Goal: Task Accomplishment & Management: Manage account settings

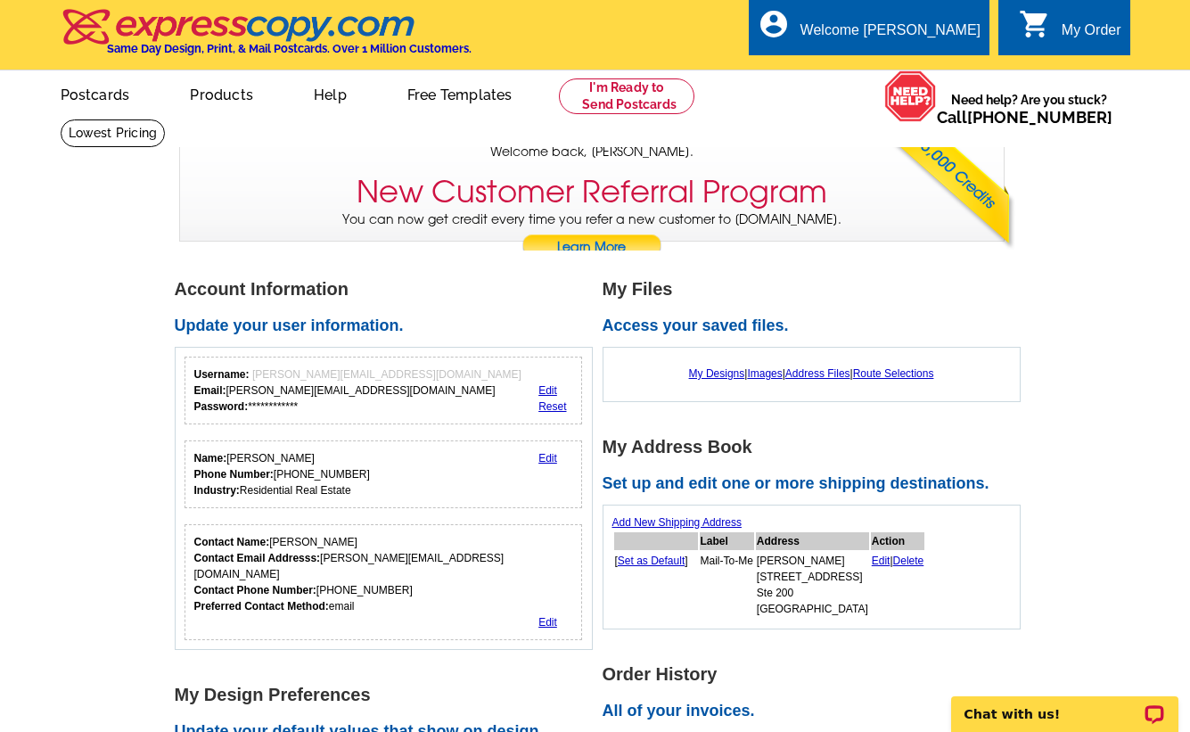
scroll to position [25, 0]
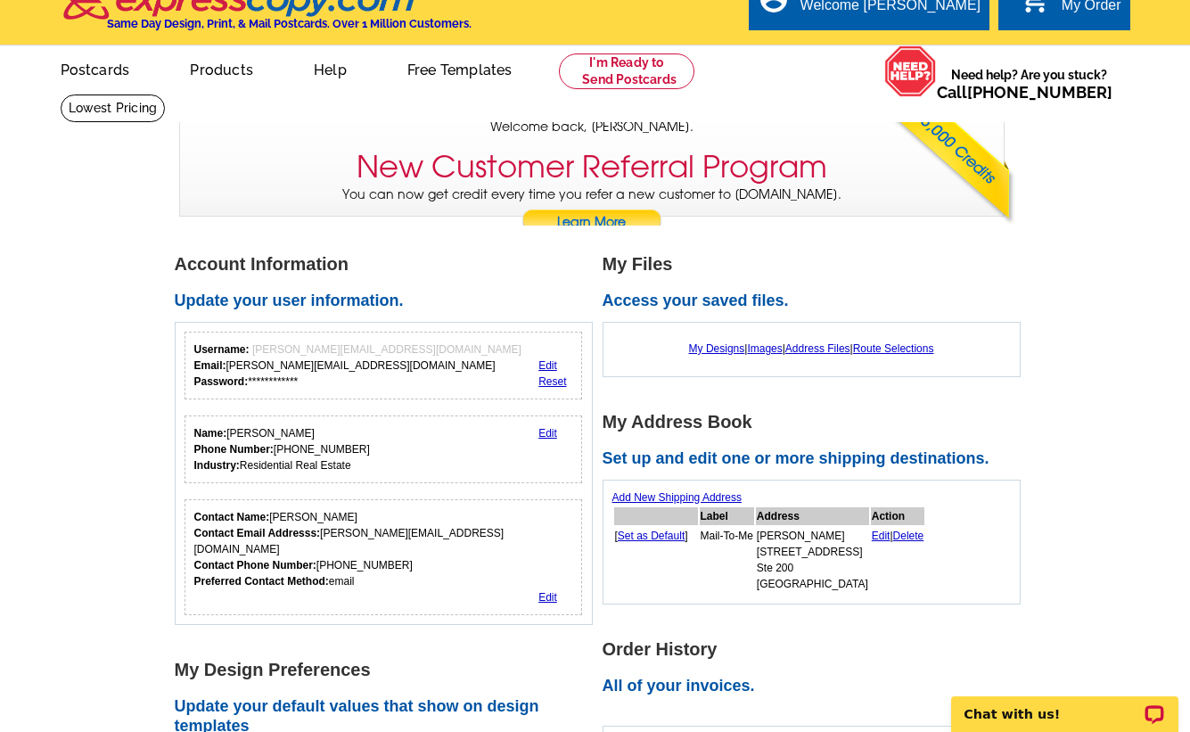
click at [547, 363] on link "Edit" at bounding box center [547, 365] width 19 height 12
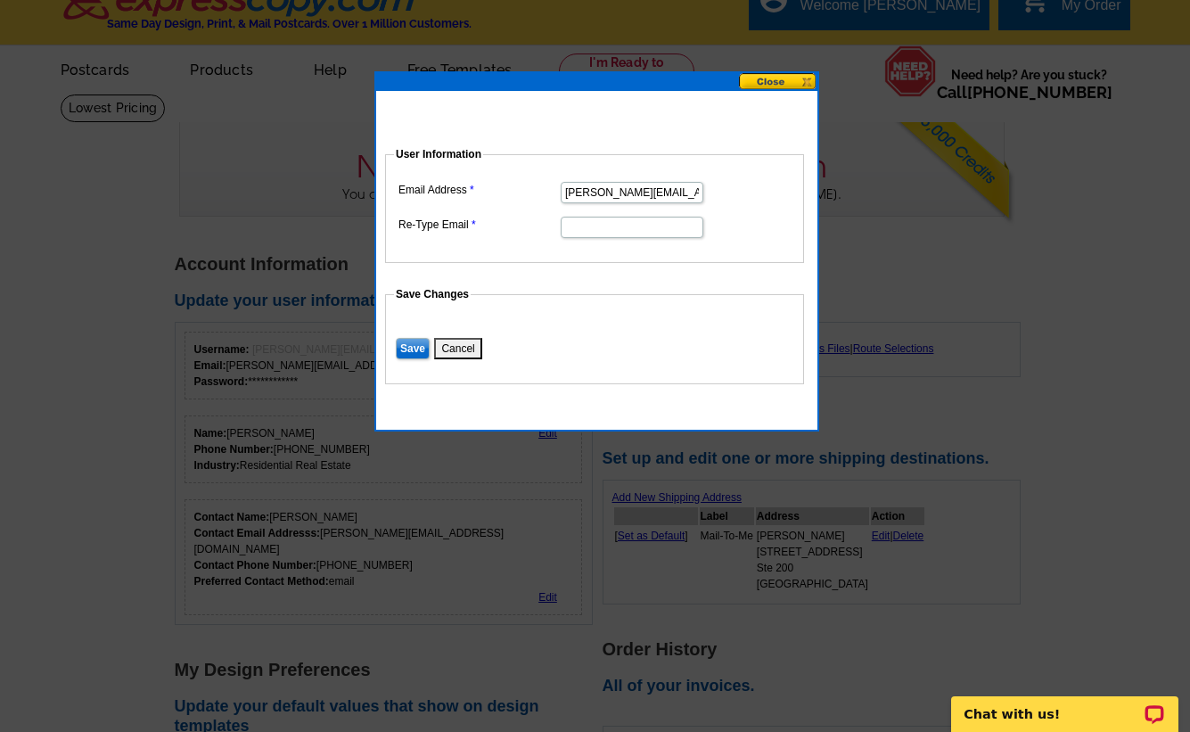
drag, startPoint x: 564, startPoint y: 192, endPoint x: 747, endPoint y: 186, distance: 182.8
type input "[PERSON_NAME][EMAIL_ADDRESS][DOMAIN_NAME]"
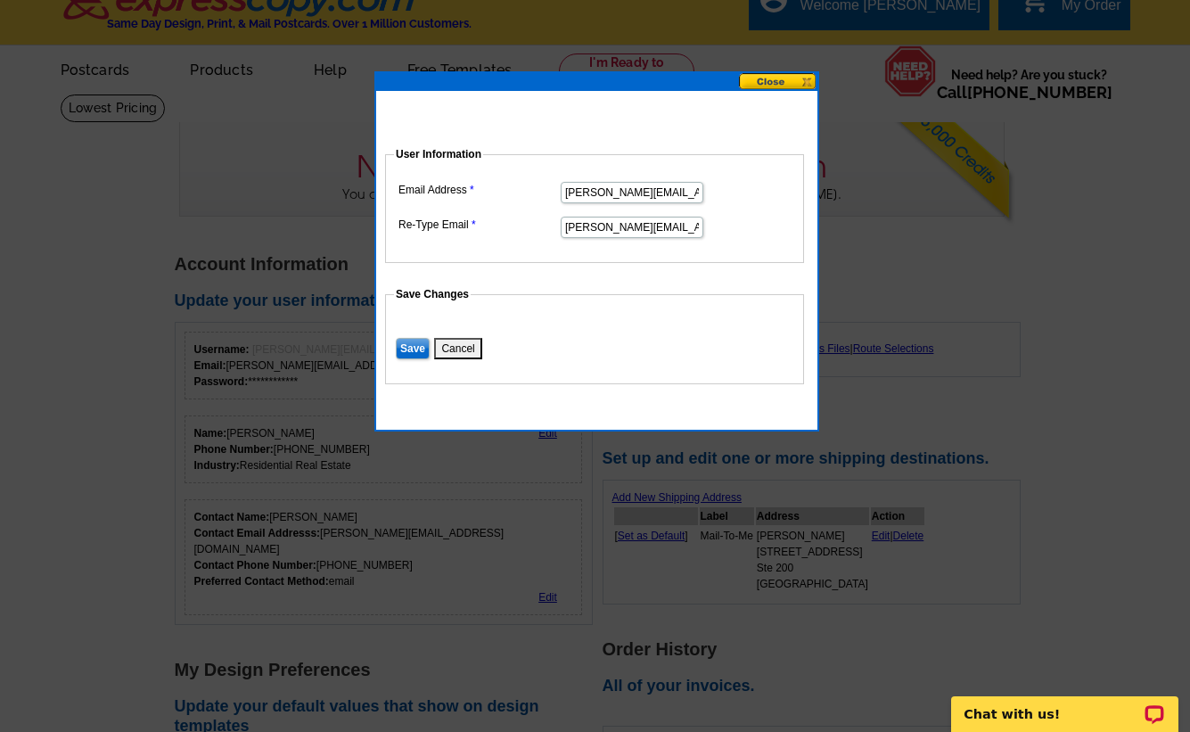
click at [413, 352] on input "Save" at bounding box center [413, 348] width 34 height 21
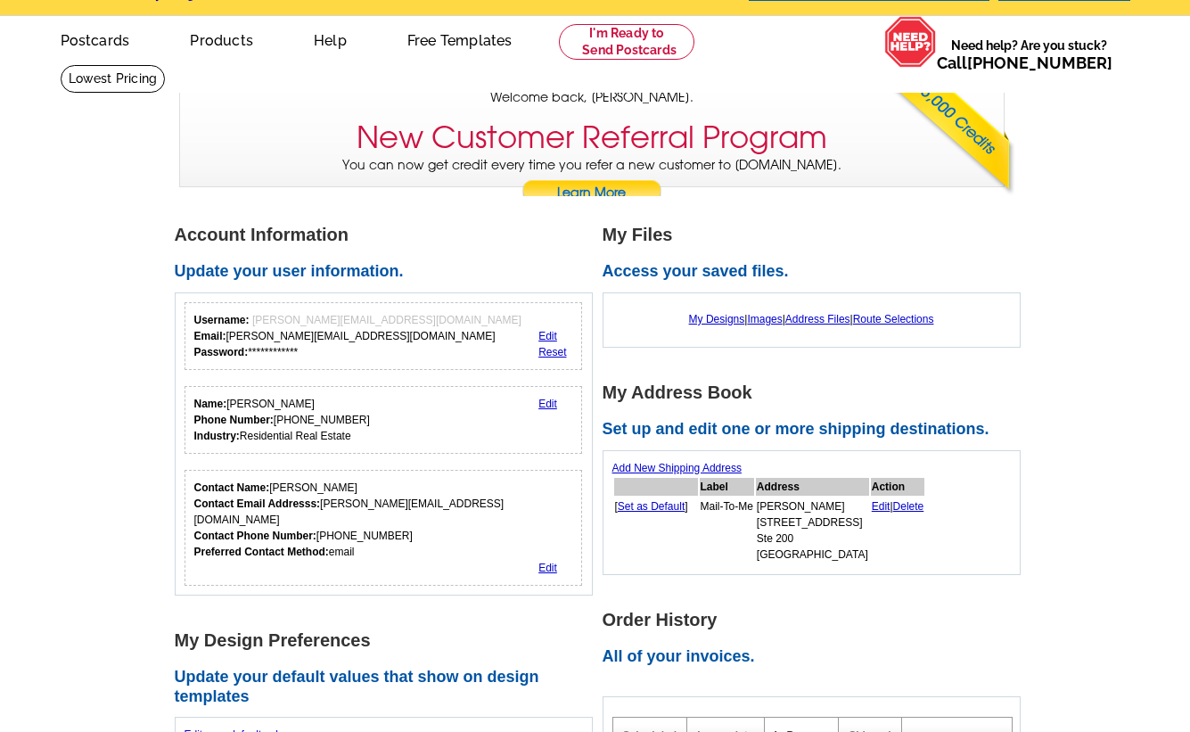
scroll to position [84, 0]
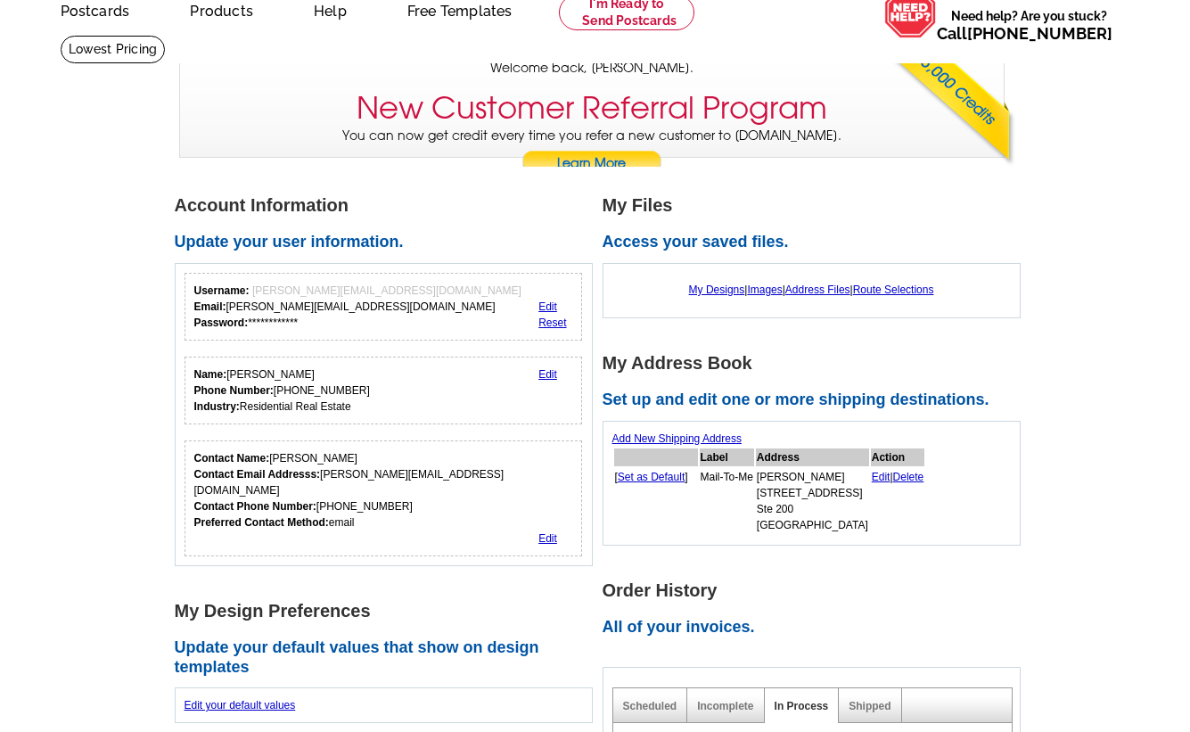
click at [547, 373] on link "Edit" at bounding box center [547, 374] width 19 height 12
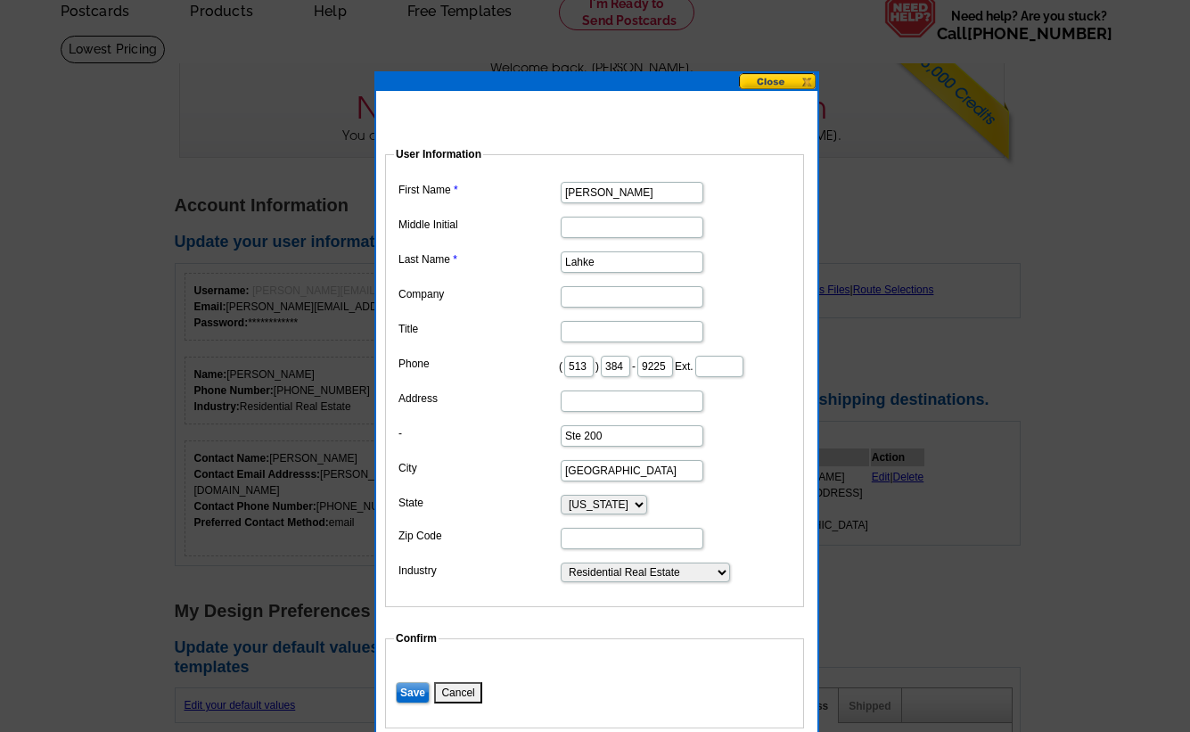
drag, startPoint x: 644, startPoint y: 364, endPoint x: 613, endPoint y: 363, distance: 31.2
click at [612, 363] on dd "( 513 ) 384 - 9225 Ext." at bounding box center [594, 365] width 401 height 28
type input "440"
drag, startPoint x: 716, startPoint y: 365, endPoint x: 672, endPoint y: 364, distance: 43.7
click at [672, 364] on dd "( 513 ) 440 - 9225 Ext." at bounding box center [594, 365] width 401 height 28
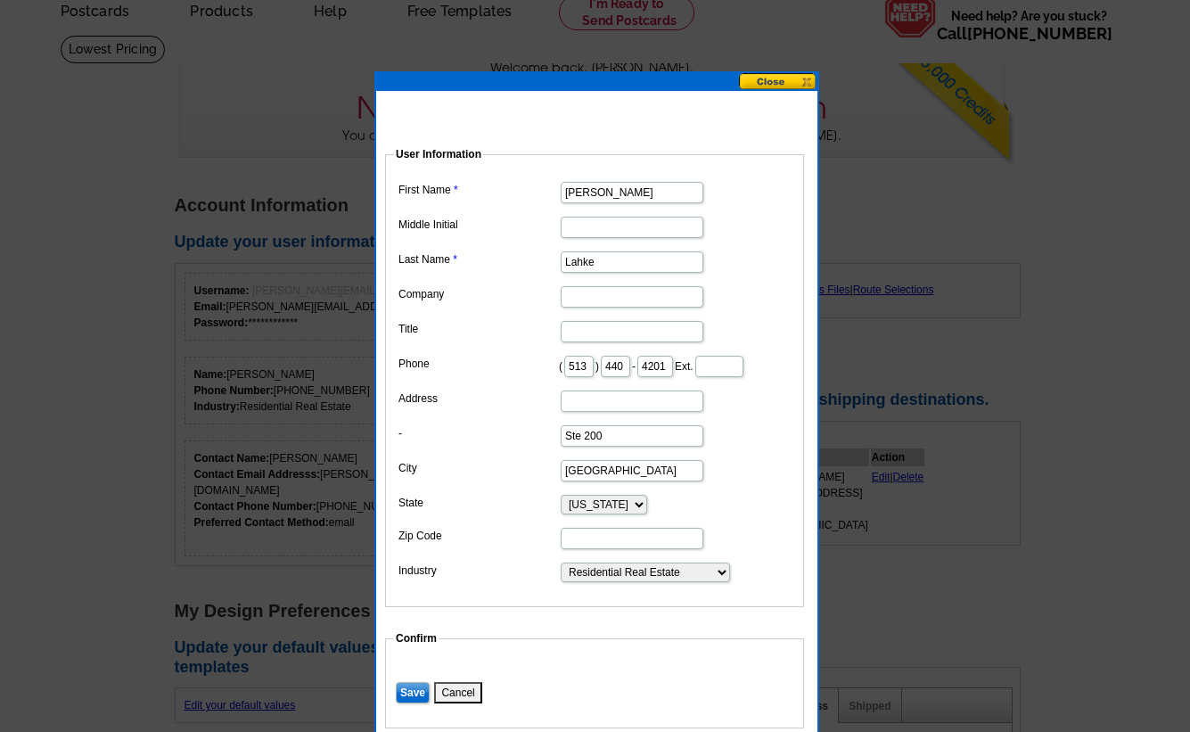
type input "4201"
drag, startPoint x: 636, startPoint y: 463, endPoint x: 548, endPoint y: 460, distance: 88.3
drag, startPoint x: 626, startPoint y: 496, endPoint x: 536, endPoint y: 493, distance: 91.0
click at [747, 483] on dd at bounding box center [594, 469] width 401 height 28
type input "7622"
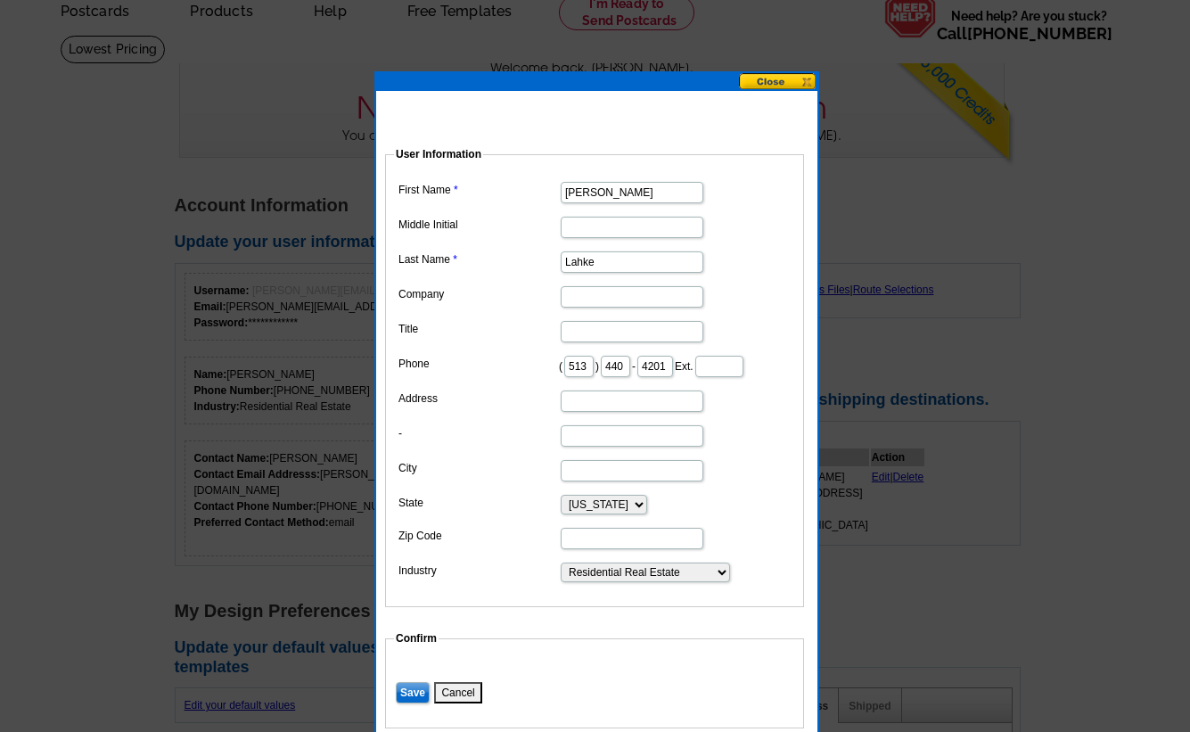
type input "[STREET_ADDRESS]"
type input "[GEOGRAPHIC_DATA]"
type input "45039"
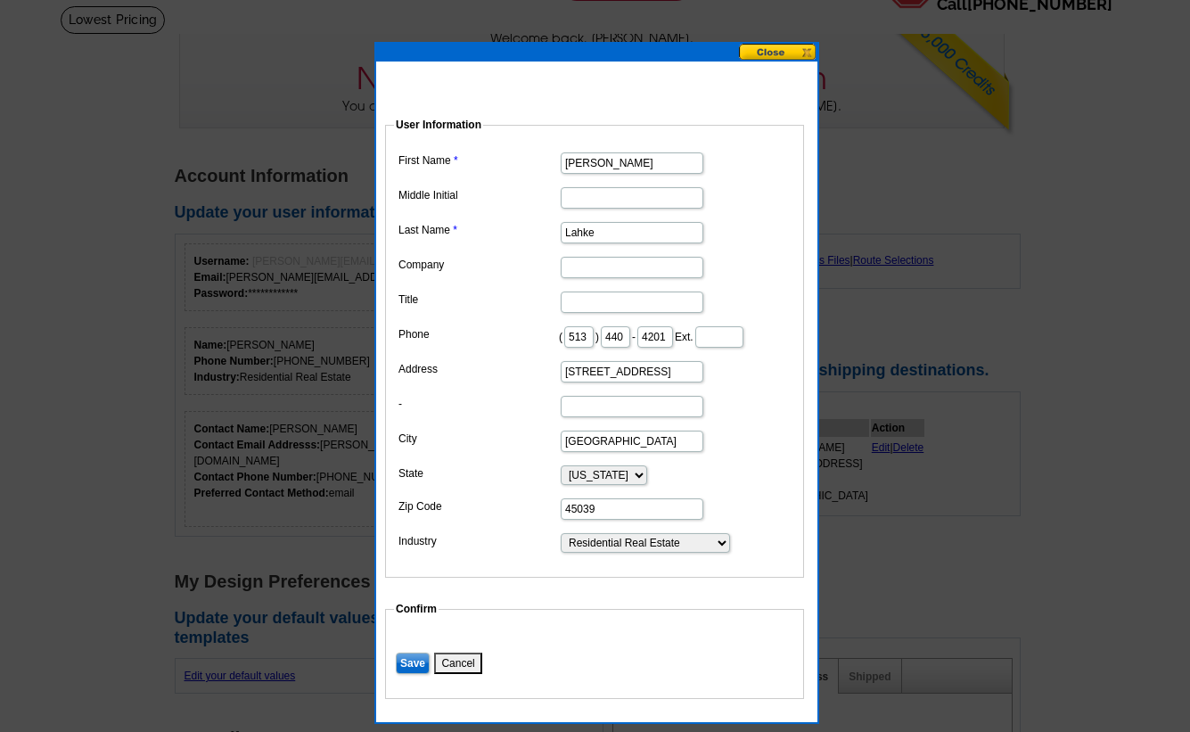
scroll to position [151, 0]
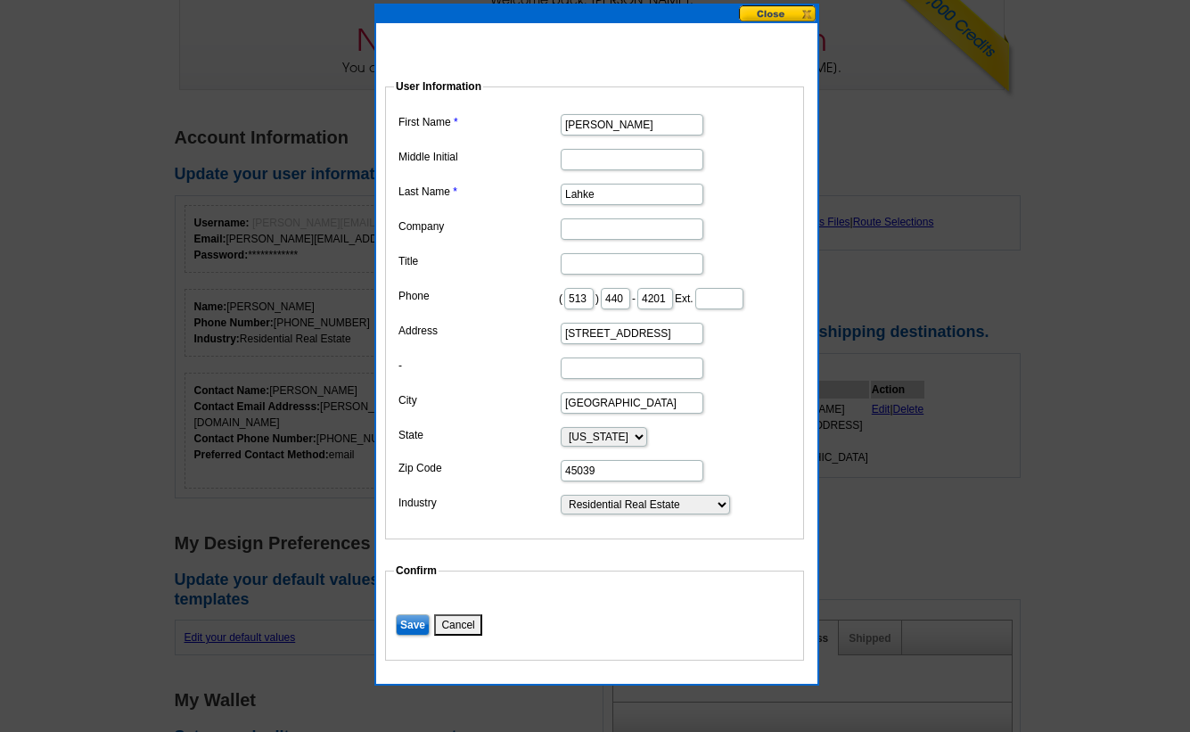
click at [419, 635] on input "Save" at bounding box center [413, 624] width 34 height 21
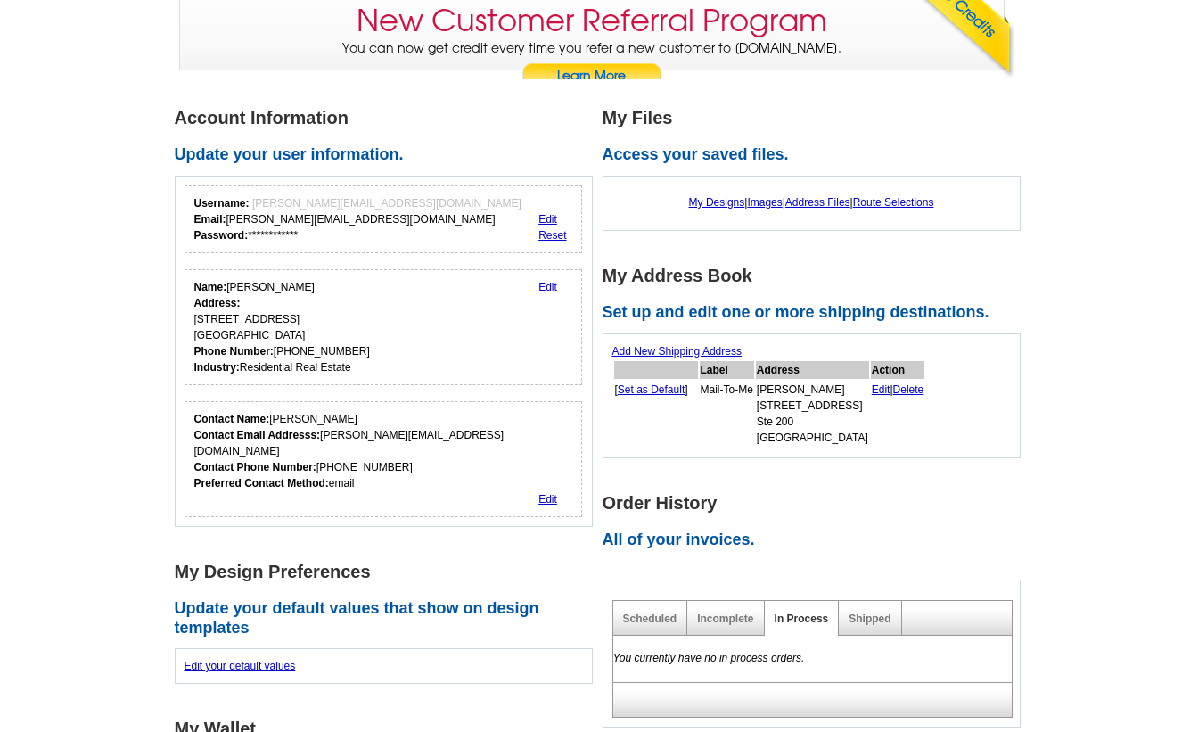
scroll to position [217, 0]
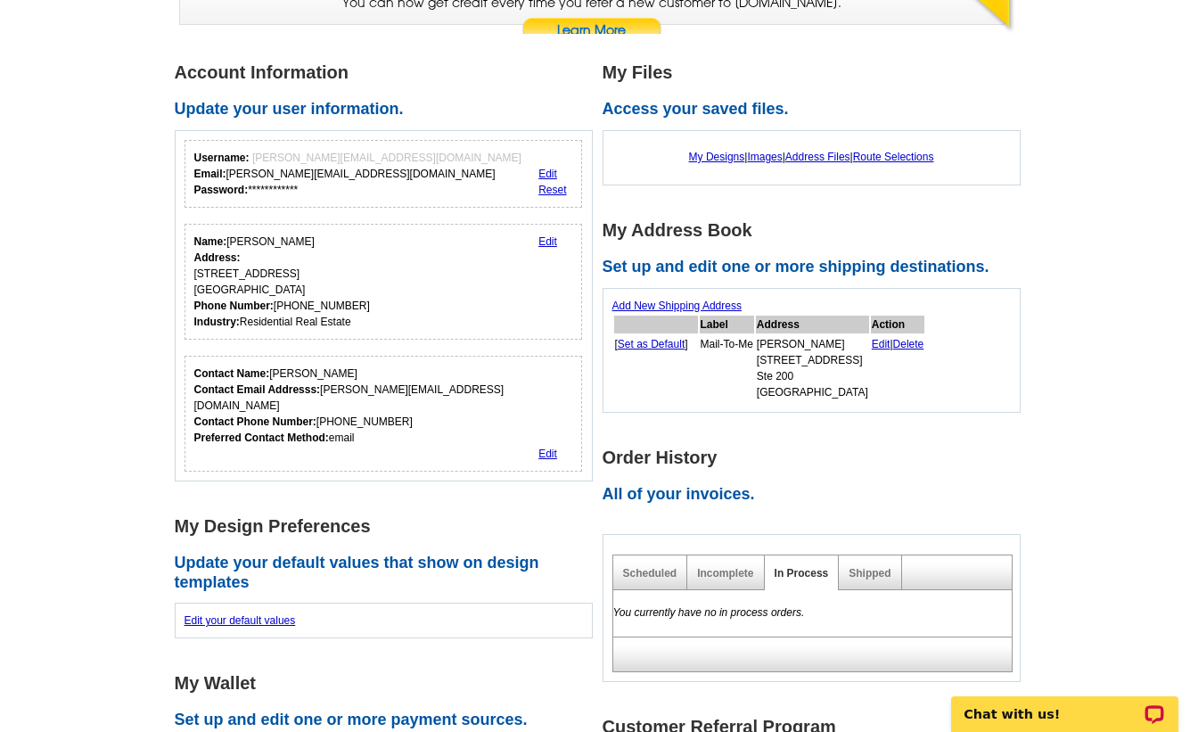
click at [547, 447] on link "Edit" at bounding box center [547, 453] width 19 height 12
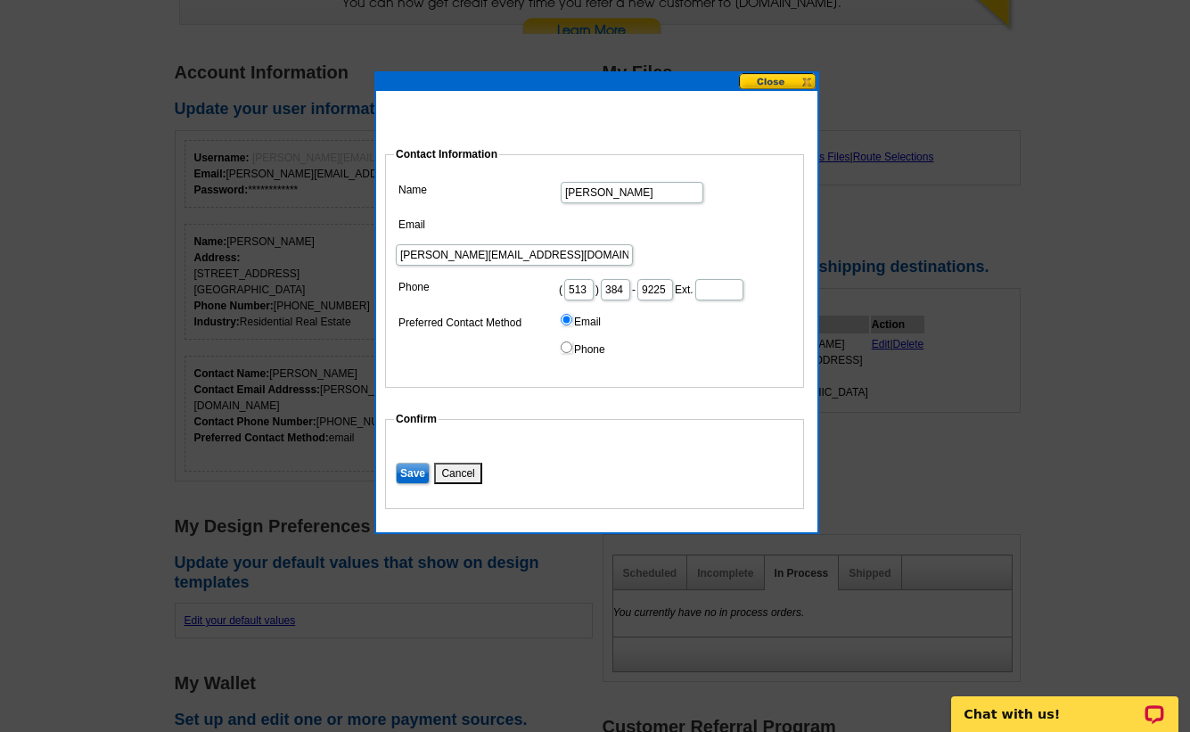
drag, startPoint x: 713, startPoint y: 224, endPoint x: 548, endPoint y: 225, distance: 164.9
type input "[PERSON_NAME]"
type input "[PERSON_NAME][EMAIL_ADDRESS][DOMAIN_NAME]"
drag, startPoint x: 650, startPoint y: 262, endPoint x: 609, endPoint y: 261, distance: 41.0
click at [609, 274] on dd "( 513 ) 384 - 9225 Ext." at bounding box center [594, 288] width 401 height 28
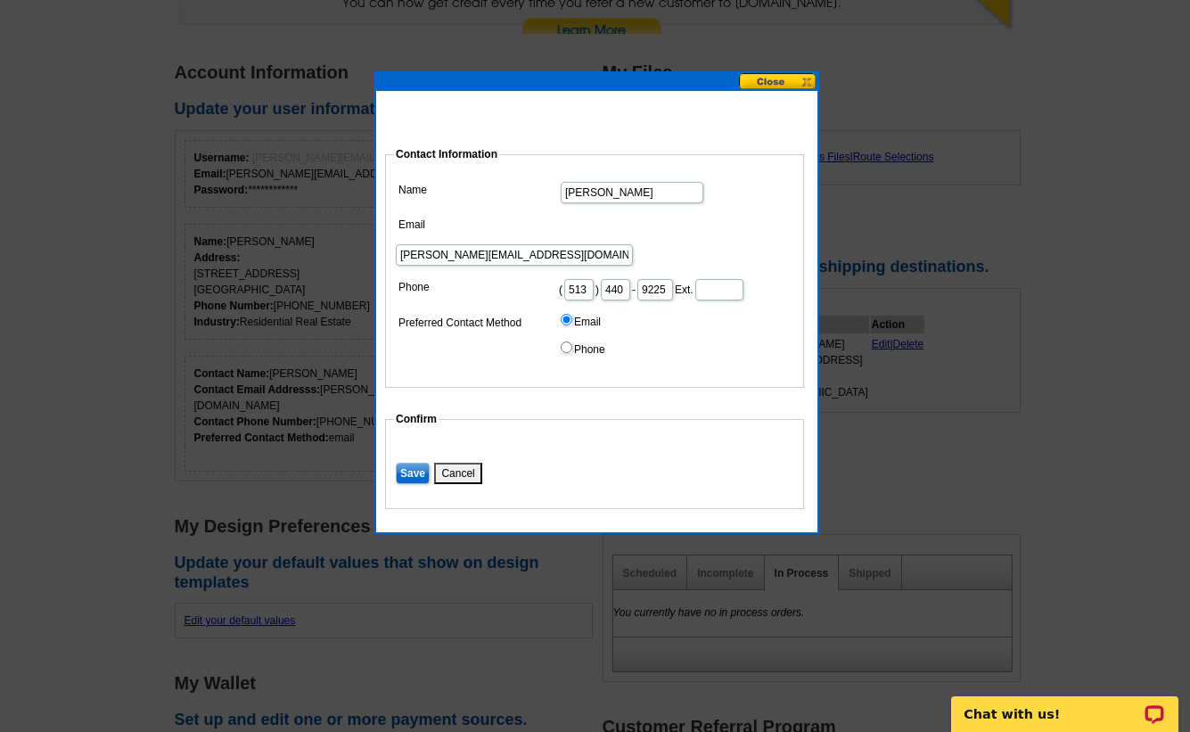
type input "440"
drag, startPoint x: 715, startPoint y: 262, endPoint x: 655, endPoint y: 258, distance: 59.8
click at [656, 274] on dd "( 513 ) 440 - 9225 Ext." at bounding box center [594, 288] width 401 height 28
type input "4201"
click at [745, 328] on dd "Email Phone" at bounding box center [594, 336] width 401 height 55
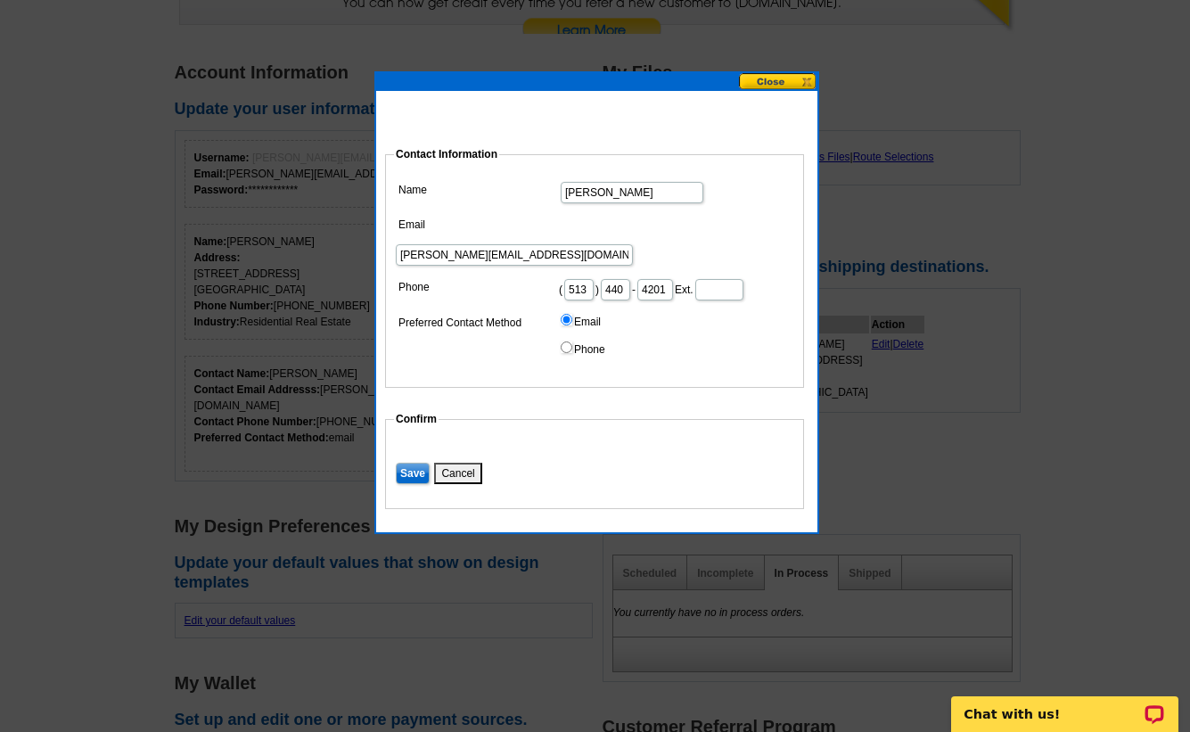
click at [417, 462] on input "Save" at bounding box center [413, 472] width 34 height 21
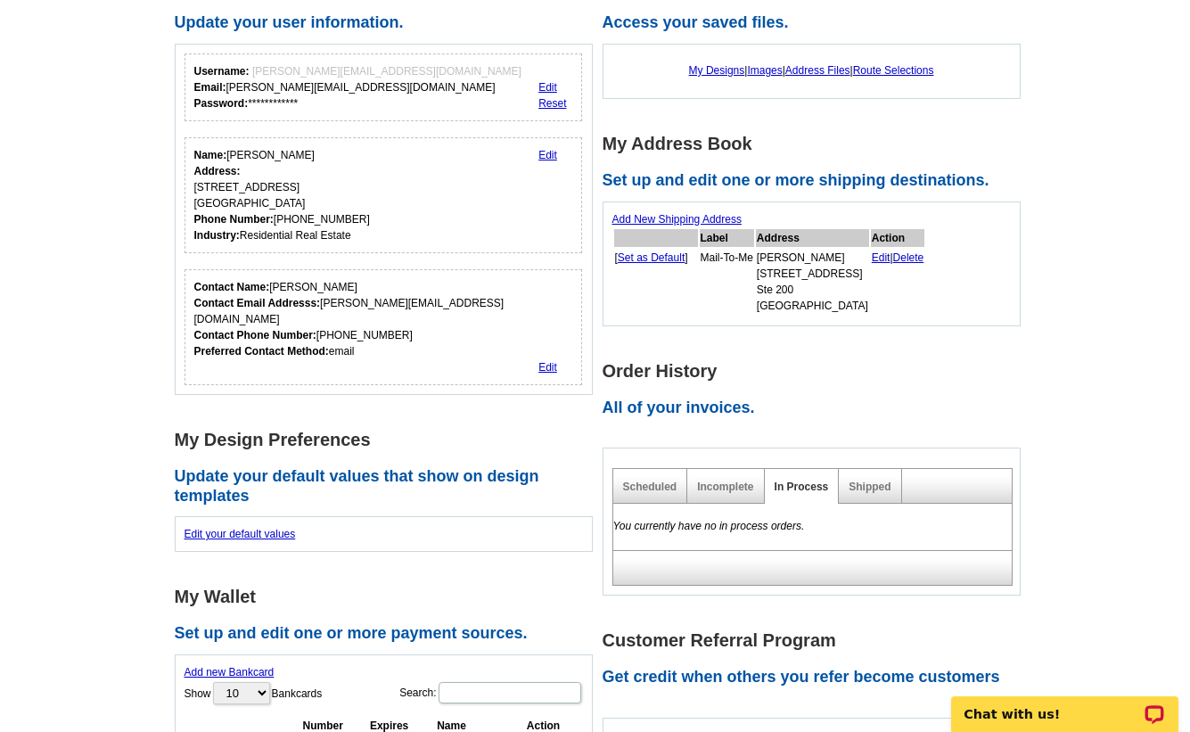
scroll to position [338, 0]
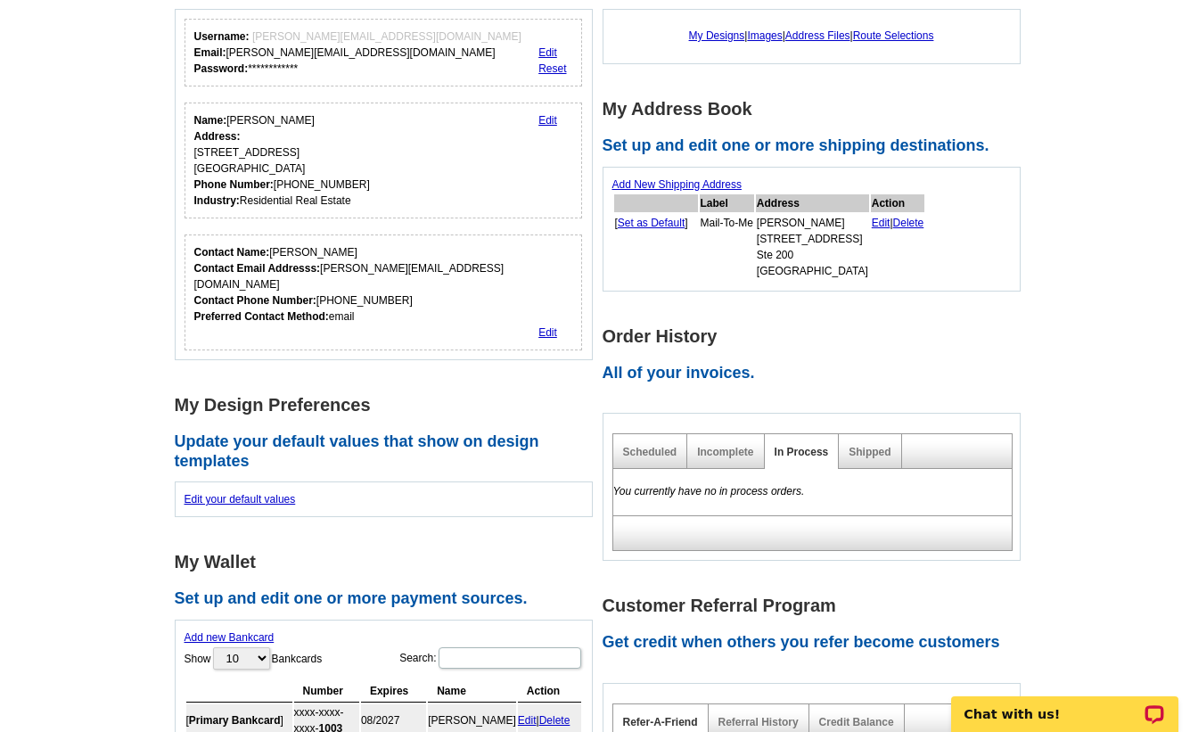
click at [875, 221] on link "Edit" at bounding box center [881, 223] width 19 height 12
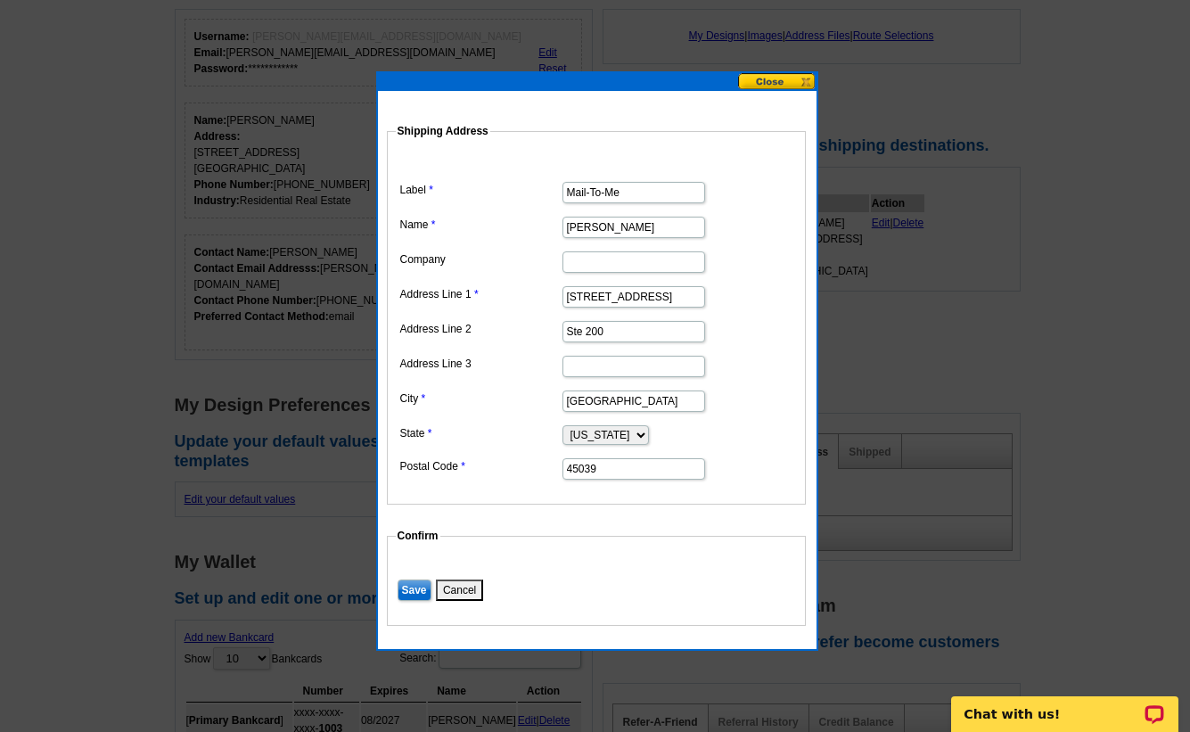
drag, startPoint x: 566, startPoint y: 297, endPoint x: 712, endPoint y: 297, distance: 146.1
type input "7622"
type input "[STREET_ADDRESS]"
type input "[GEOGRAPHIC_DATA]"
type input "45039"
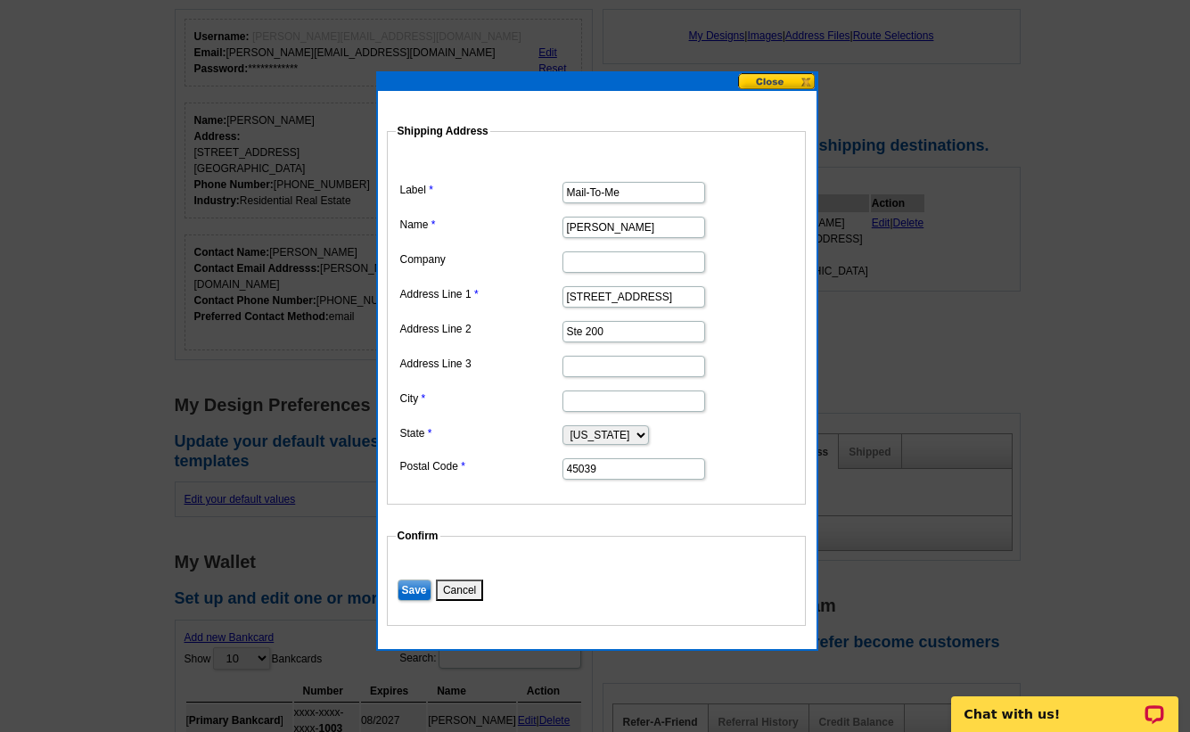
type input "[GEOGRAPHIC_DATA]"
type input "45039"
drag, startPoint x: 662, startPoint y: 330, endPoint x: 536, endPoint y: 329, distance: 125.6
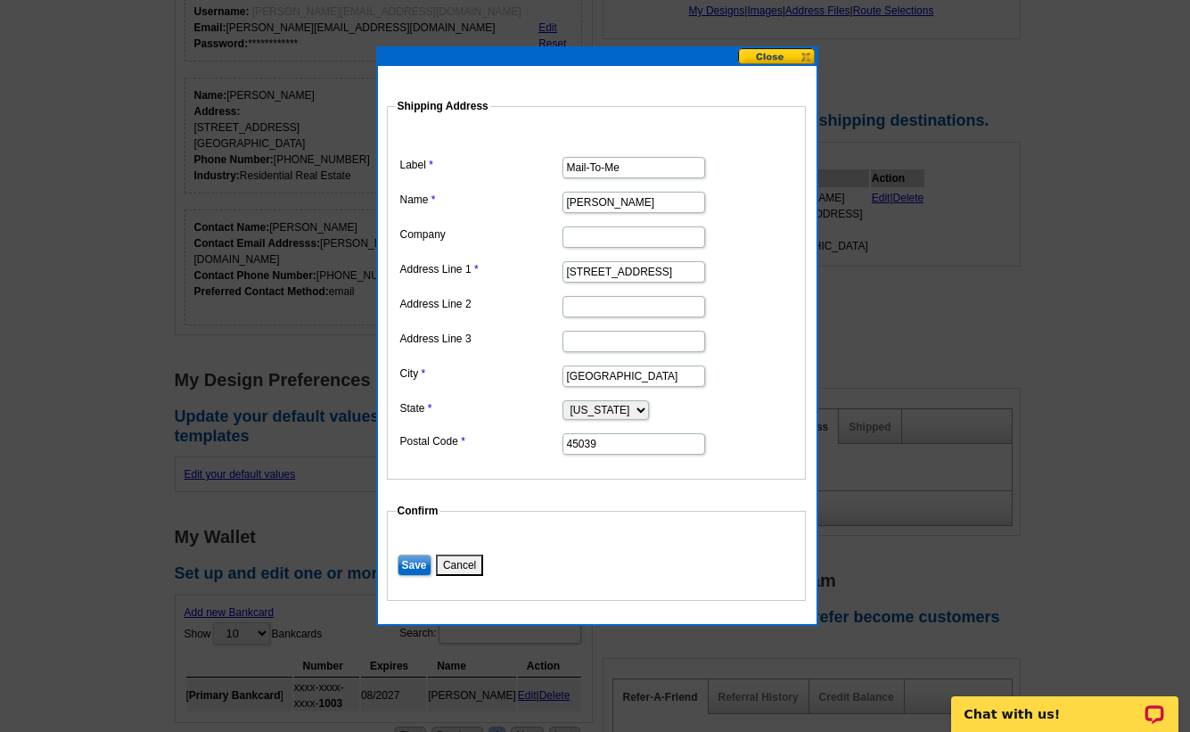
scroll to position [547, 0]
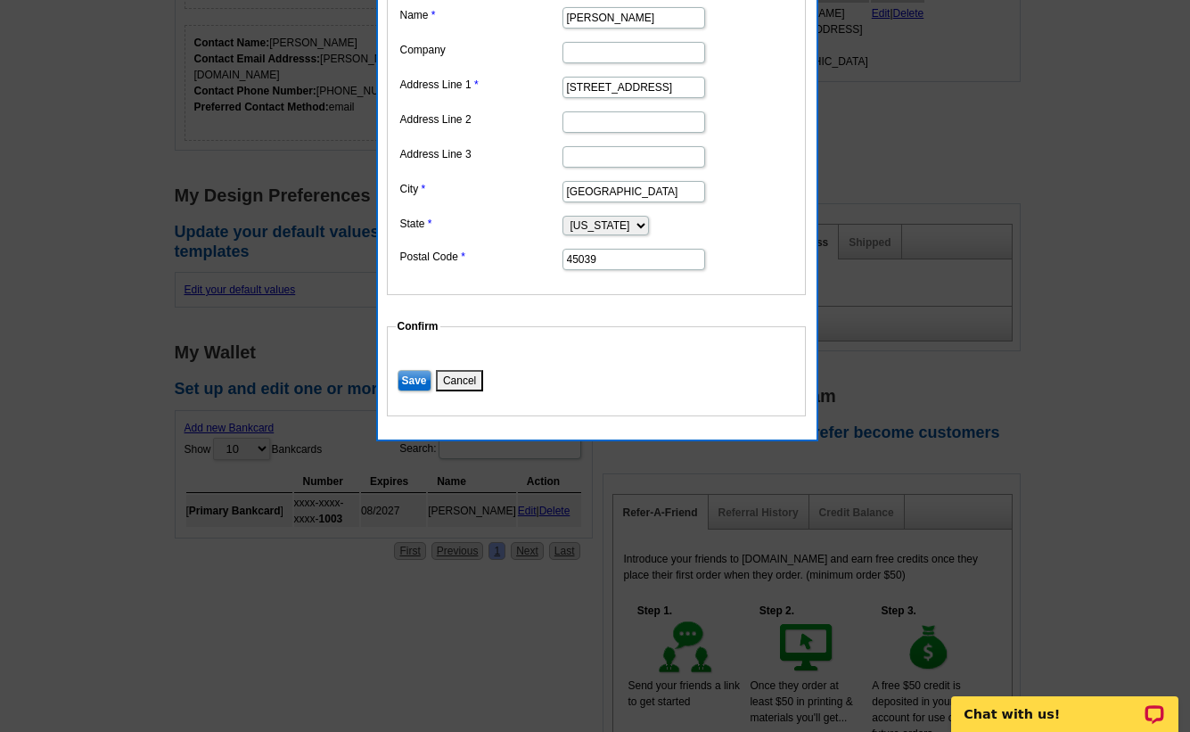
click at [412, 378] on input "Save" at bounding box center [414, 380] width 34 height 21
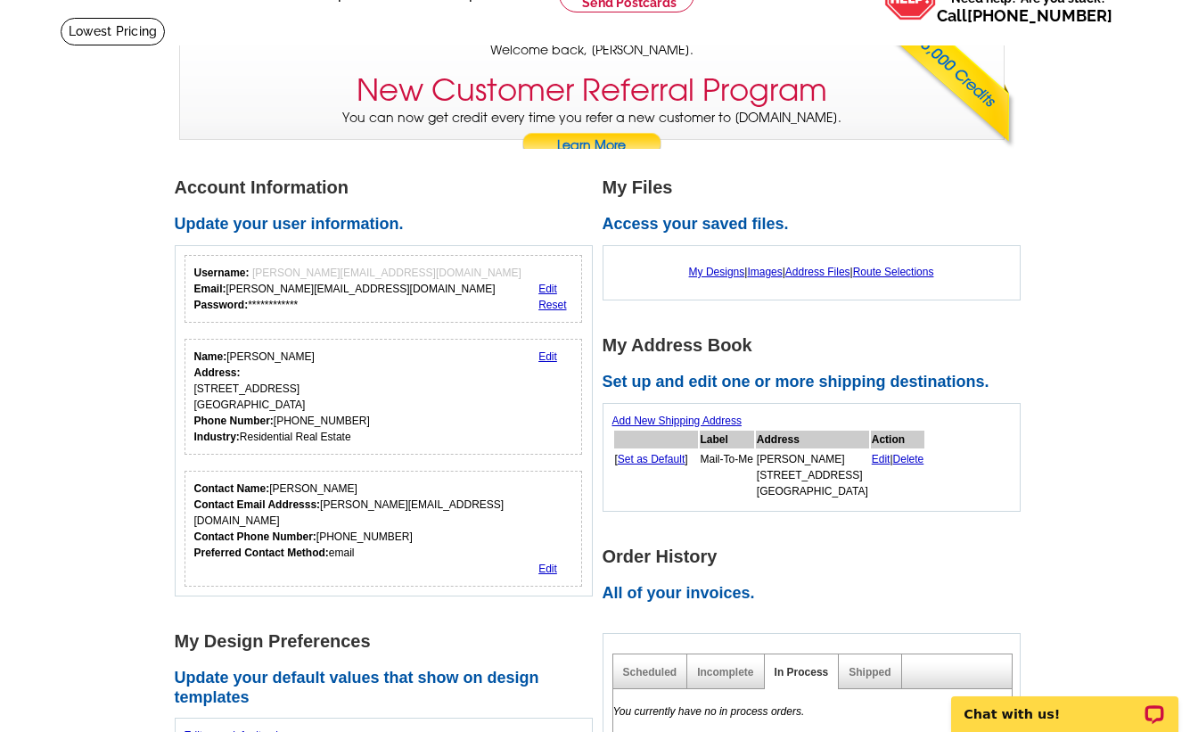
scroll to position [160, 0]
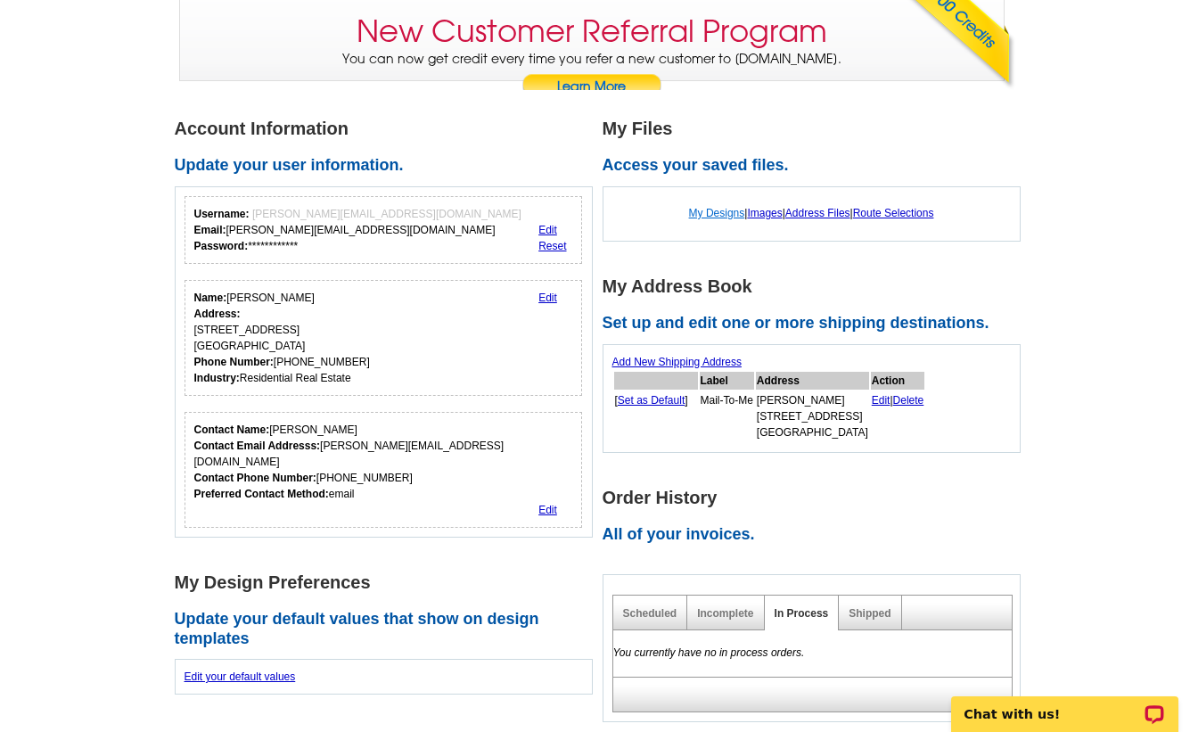
click at [707, 210] on link "My Designs" at bounding box center [717, 213] width 56 height 12
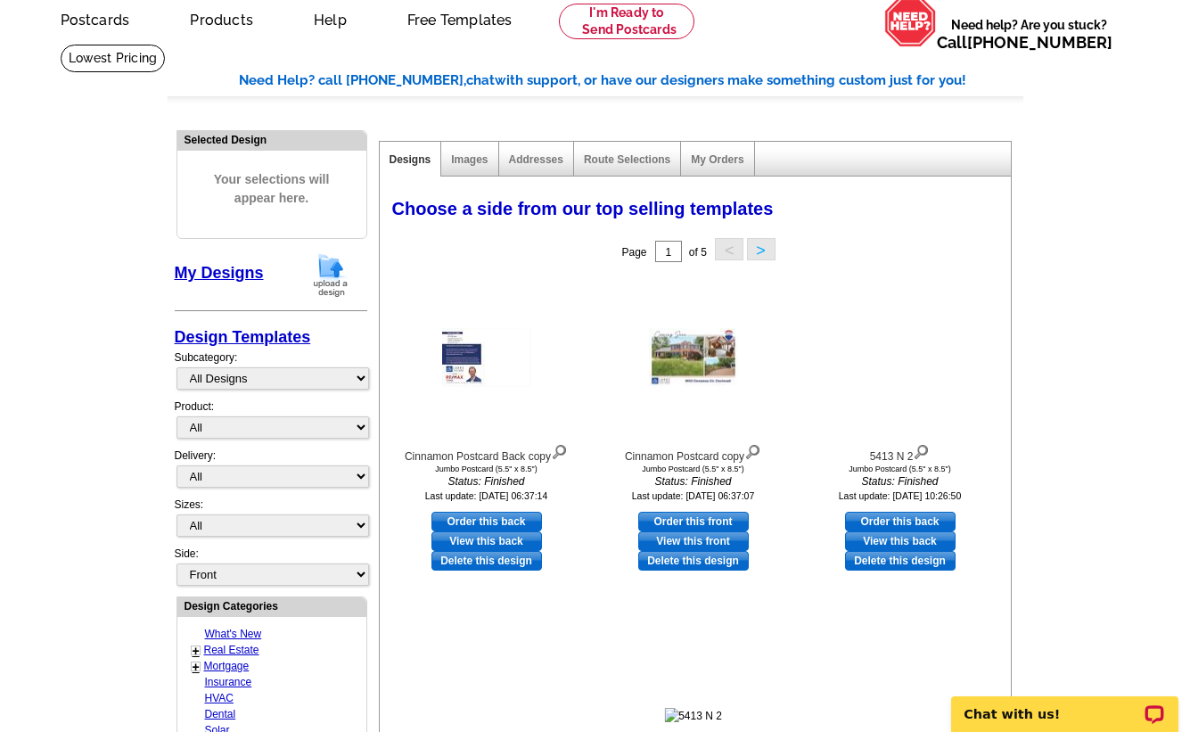
scroll to position [95, 0]
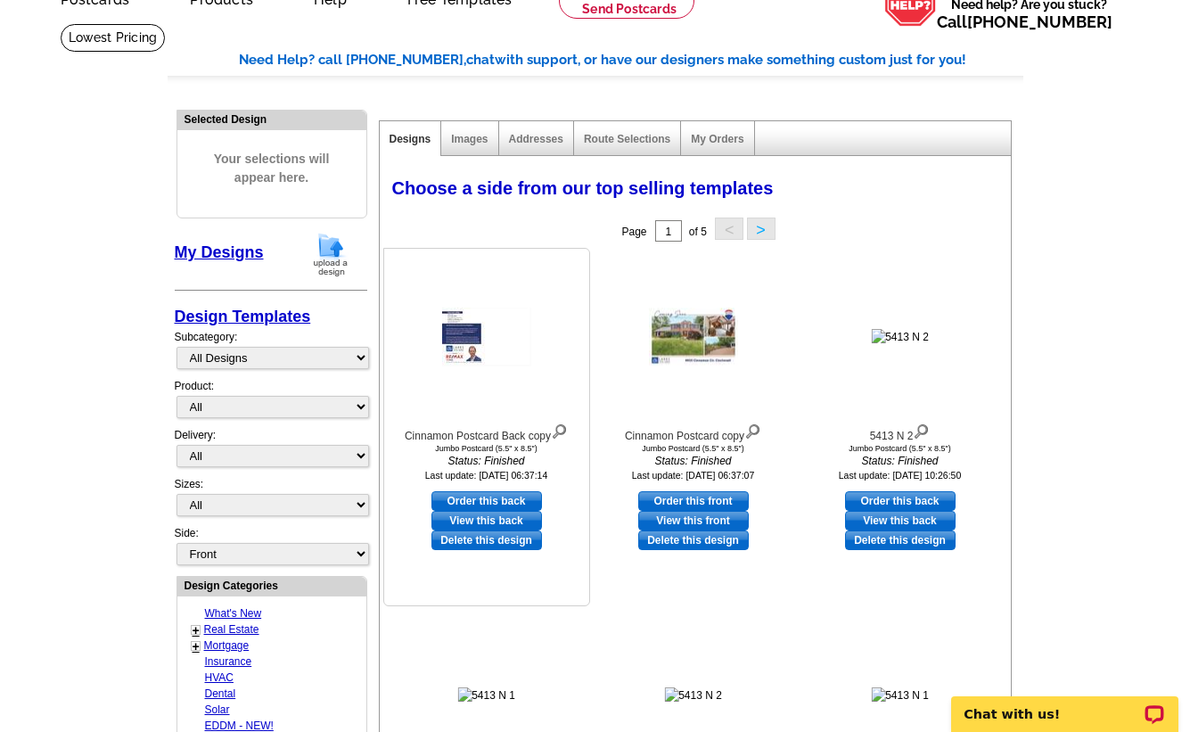
click at [465, 338] on img at bounding box center [486, 336] width 89 height 59
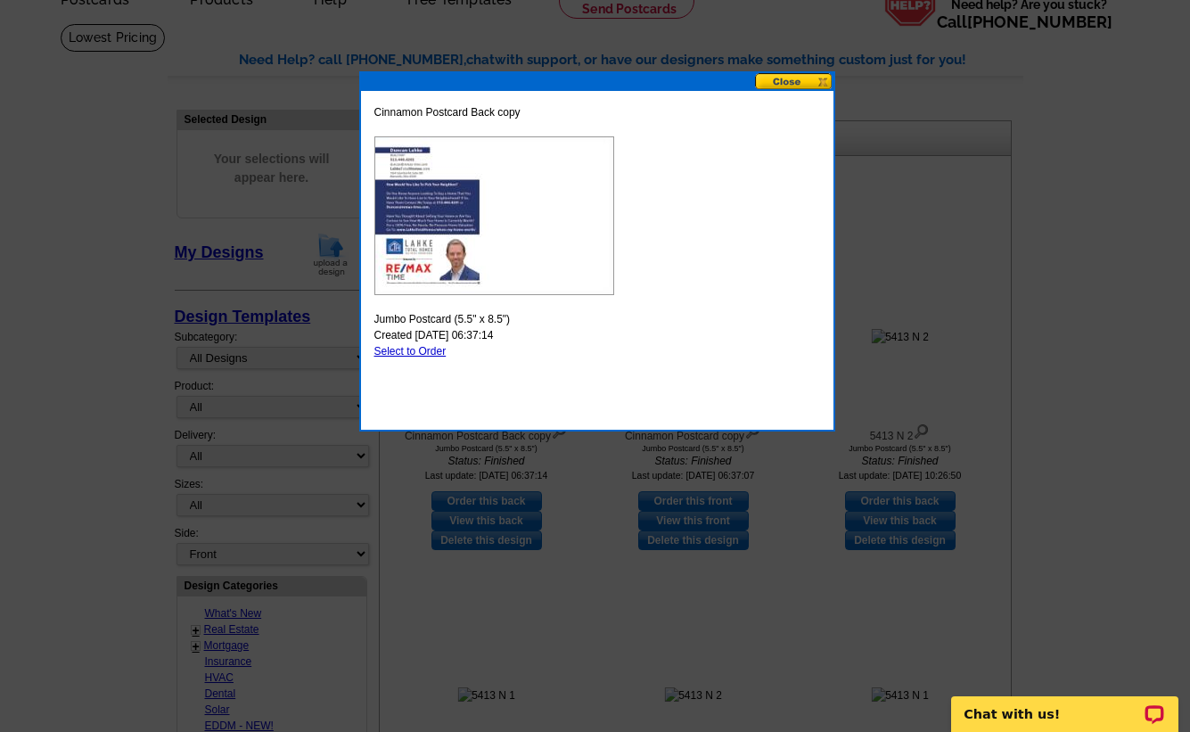
click at [426, 231] on img at bounding box center [494, 215] width 240 height 159
click at [790, 80] on button at bounding box center [794, 81] width 78 height 17
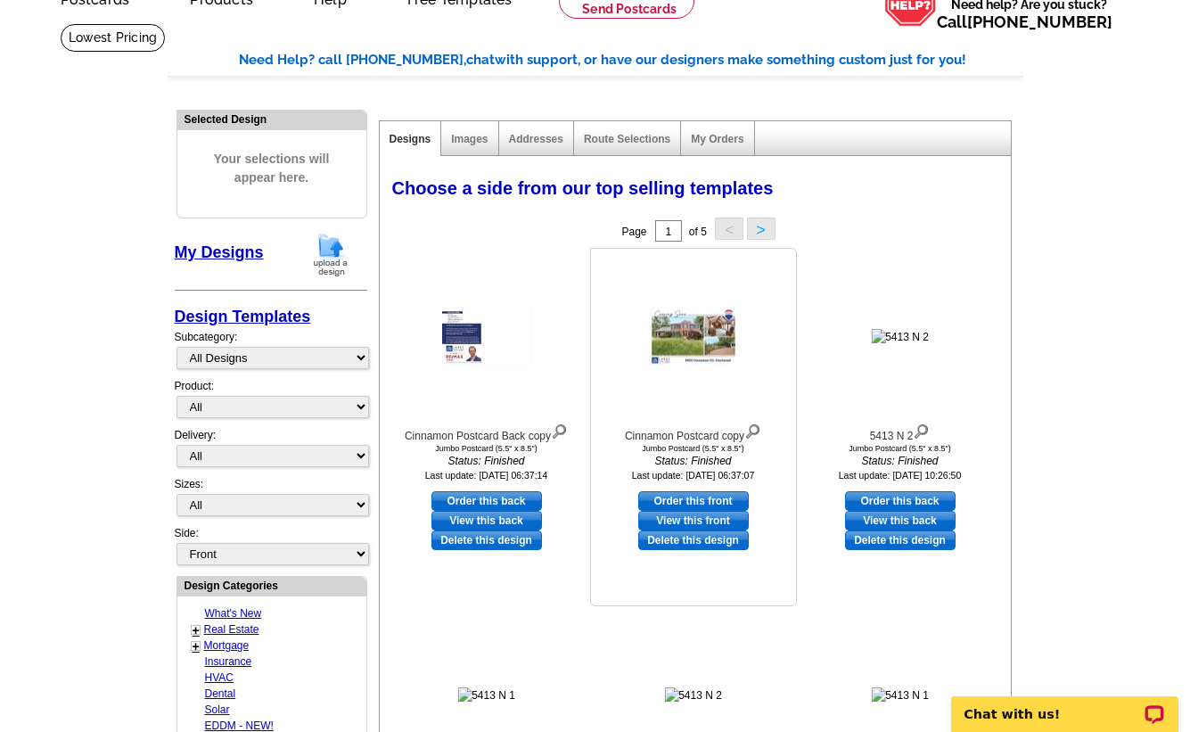
click at [695, 336] on img at bounding box center [693, 337] width 89 height 58
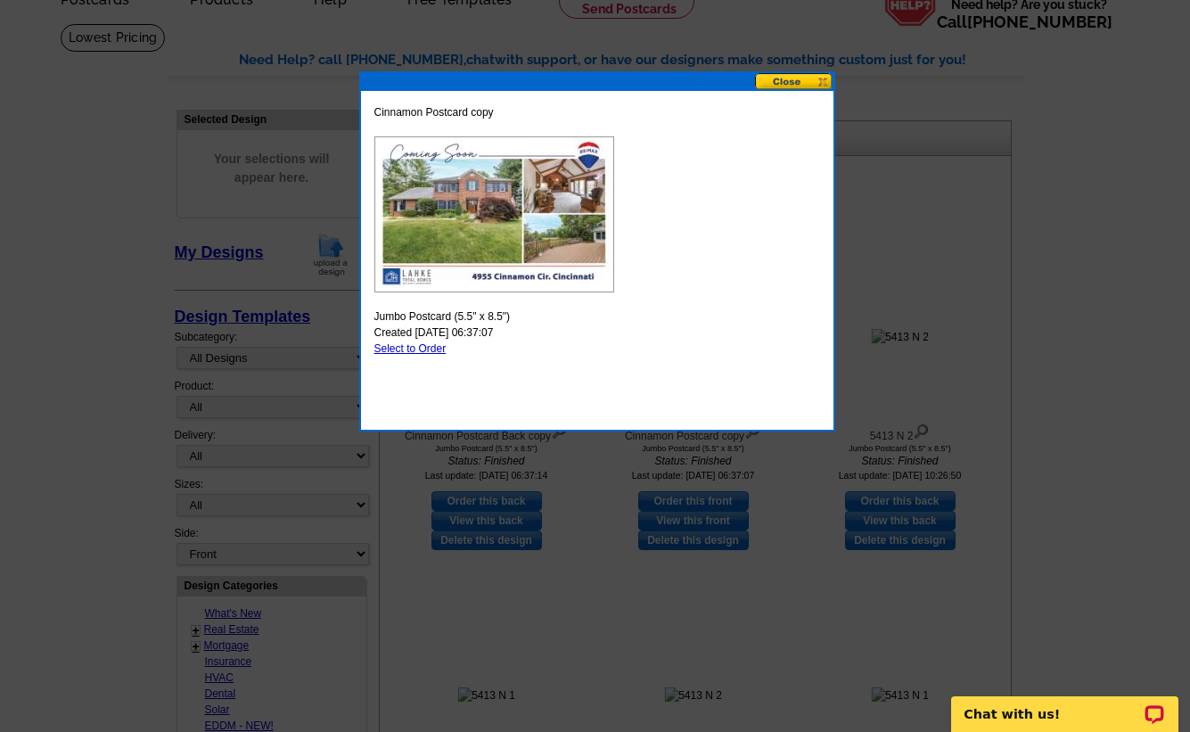
click at [791, 79] on button at bounding box center [794, 81] width 78 height 17
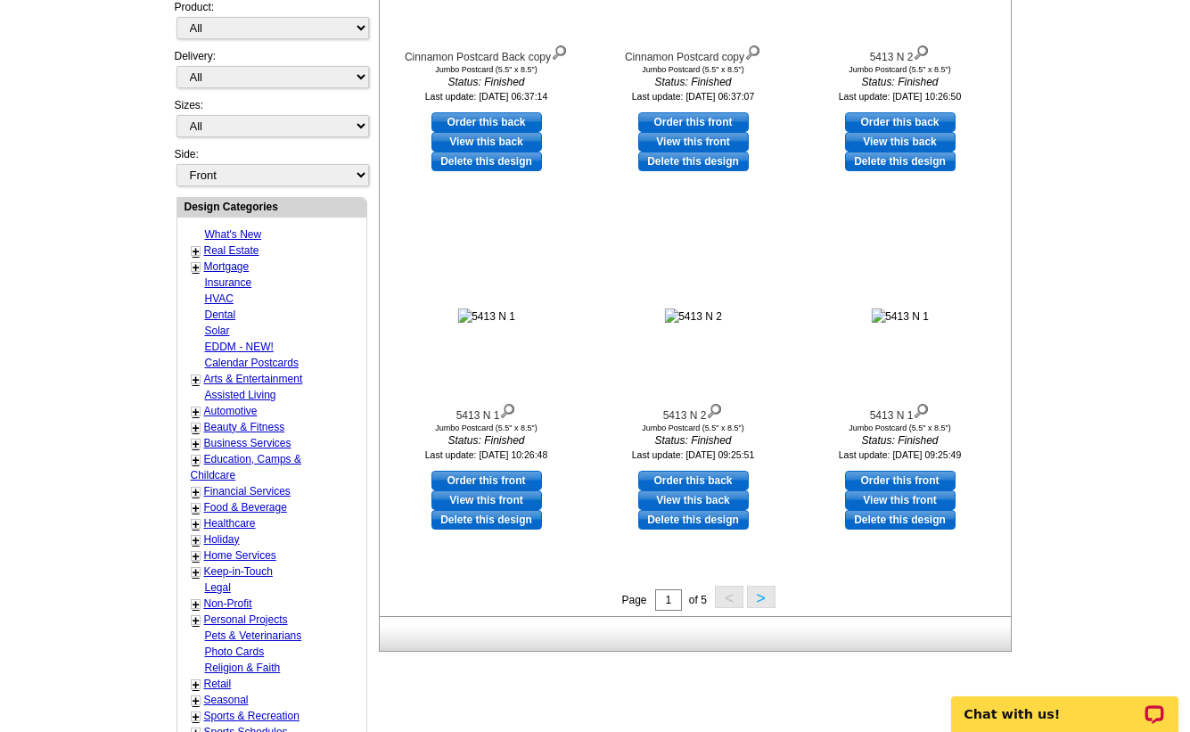
scroll to position [478, 0]
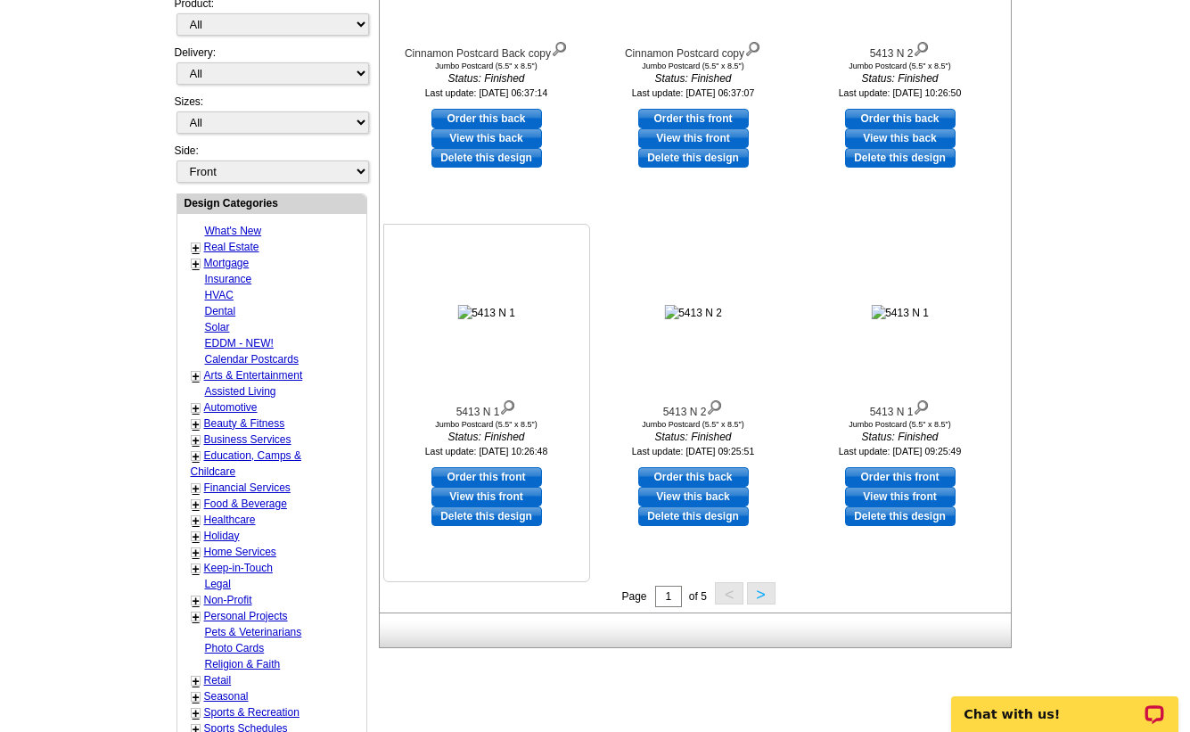
click at [487, 310] on img at bounding box center [486, 313] width 58 height 16
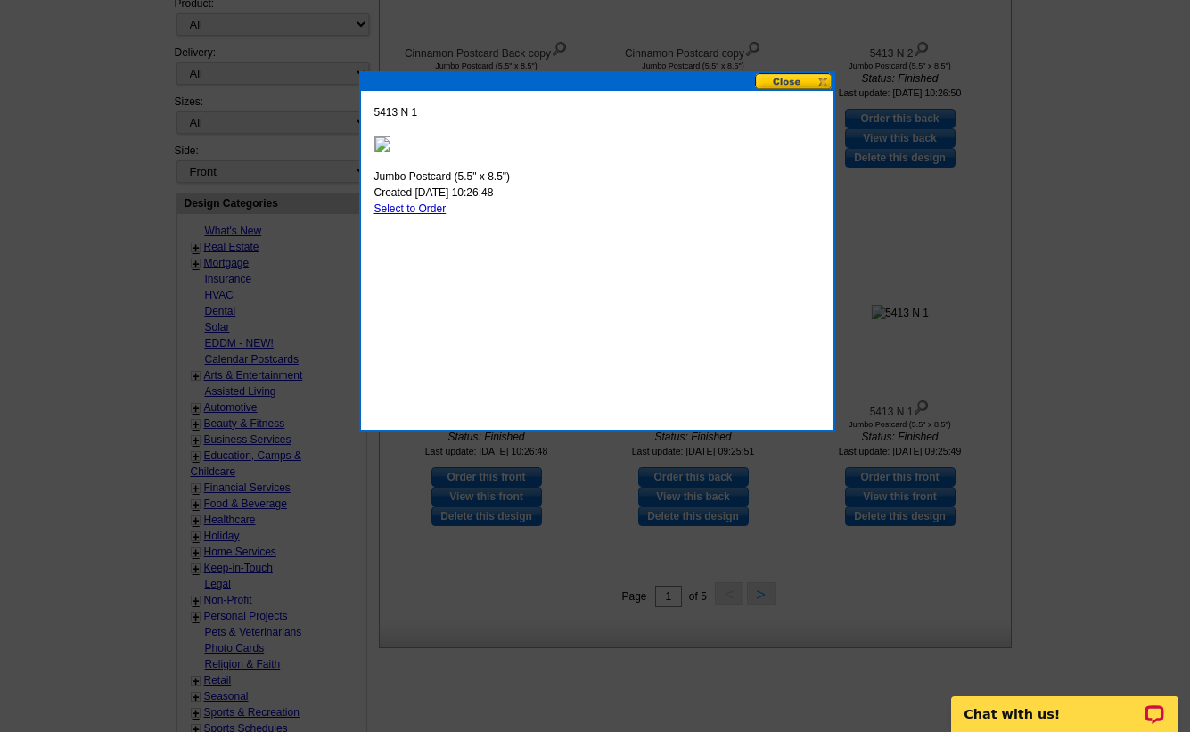
click at [794, 83] on button at bounding box center [794, 81] width 78 height 17
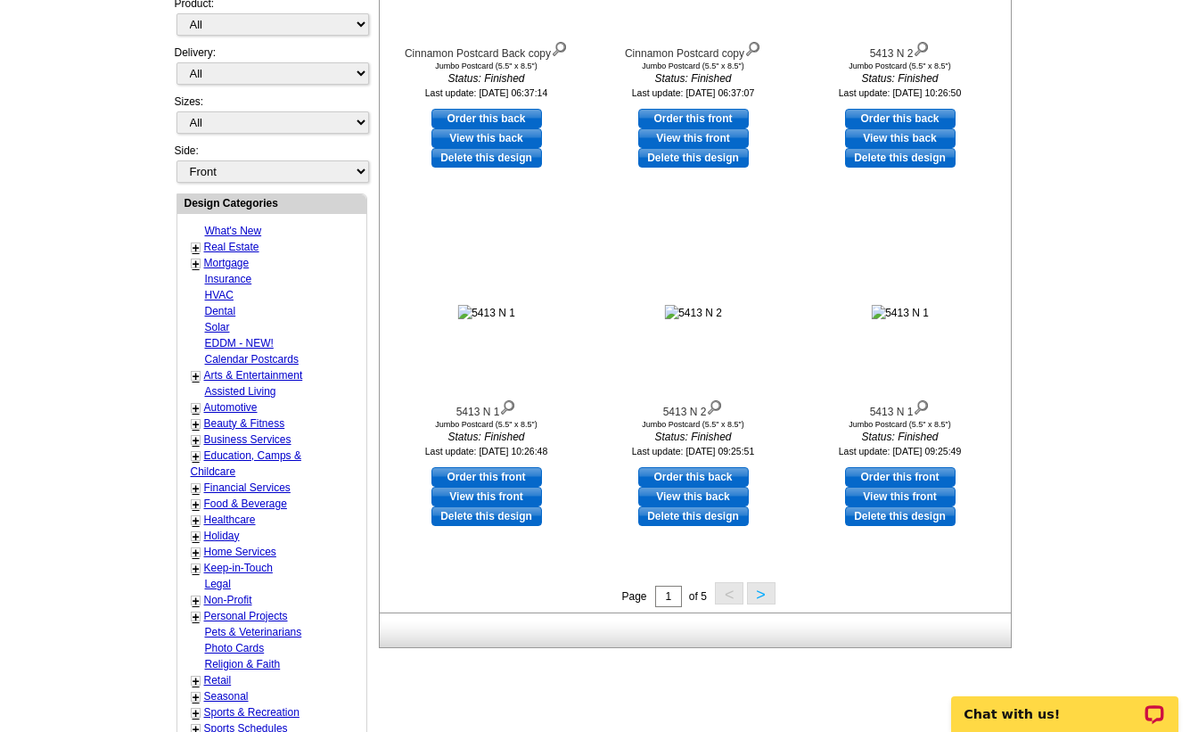
click at [763, 594] on button ">" at bounding box center [761, 593] width 29 height 22
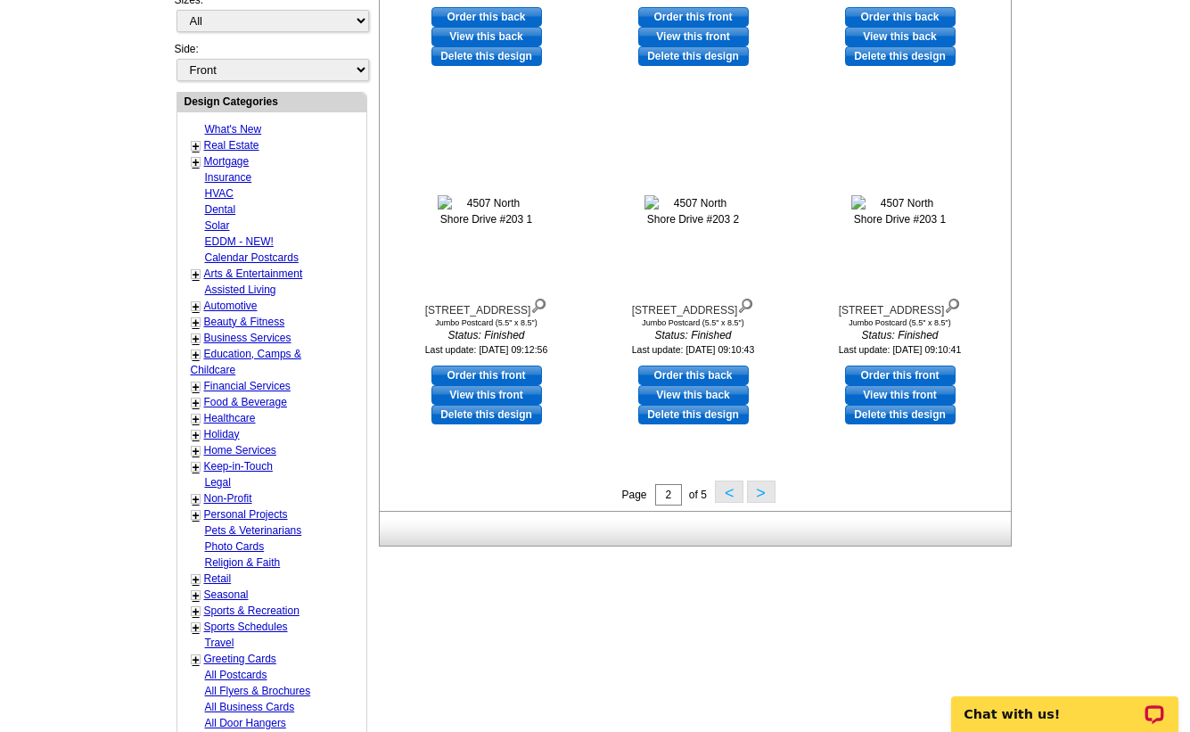
scroll to position [716, 0]
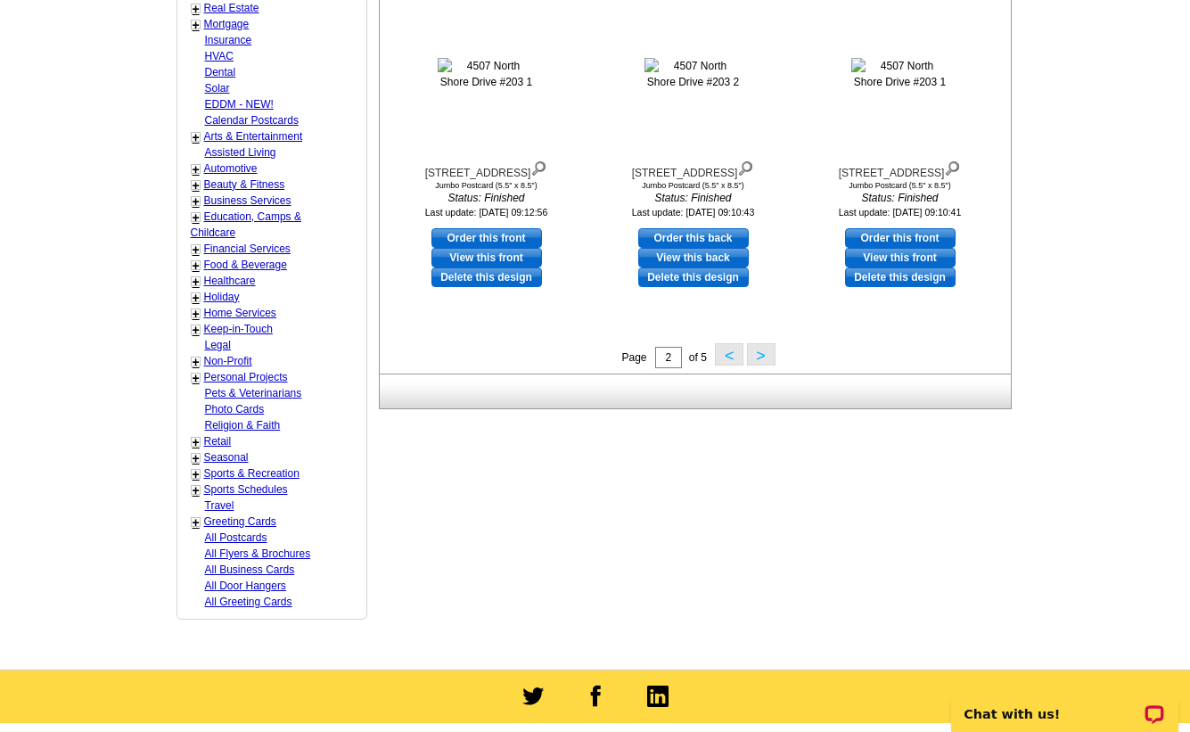
click at [757, 352] on button ">" at bounding box center [761, 354] width 29 height 22
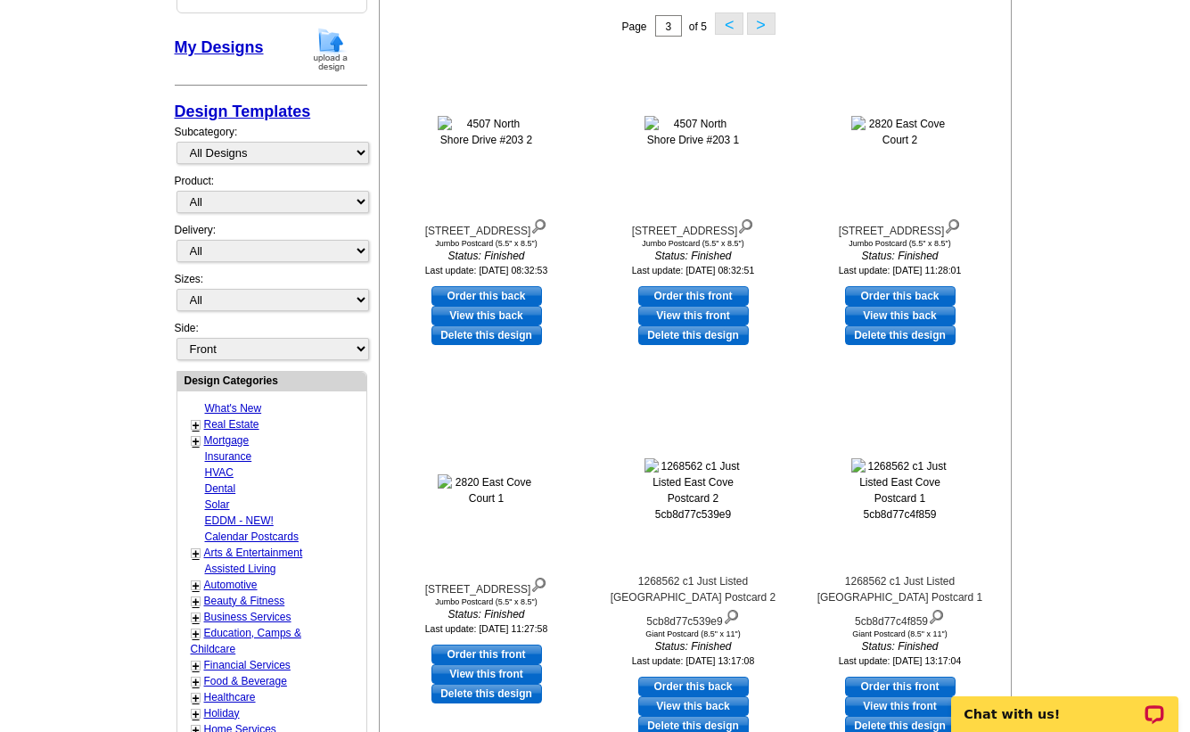
scroll to position [95, 0]
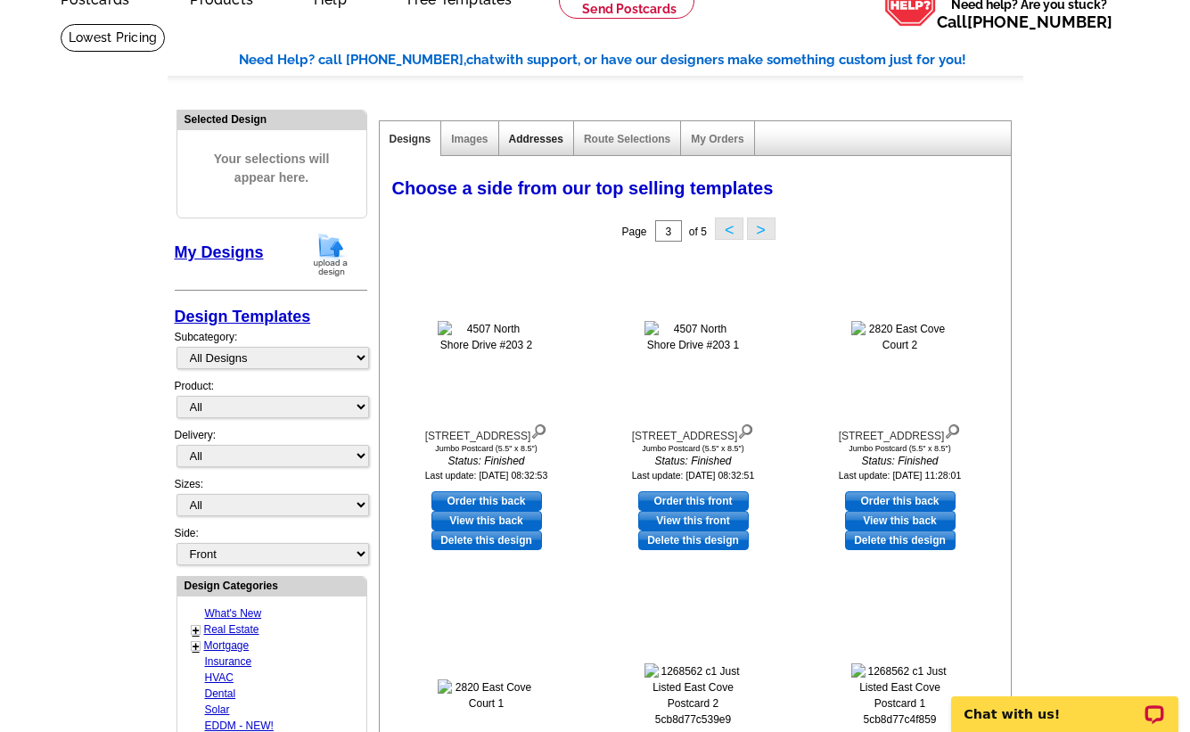
click at [536, 135] on link "Addresses" at bounding box center [536, 139] width 54 height 12
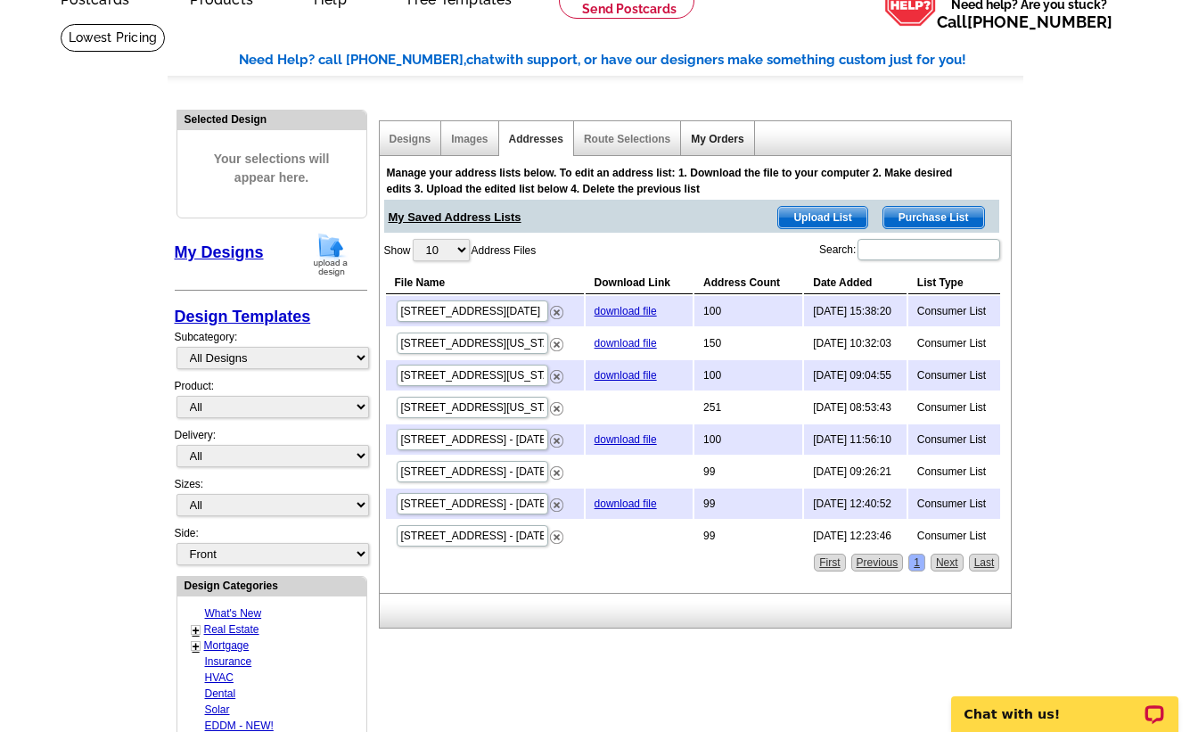
click at [707, 139] on link "My Orders" at bounding box center [717, 139] width 53 height 12
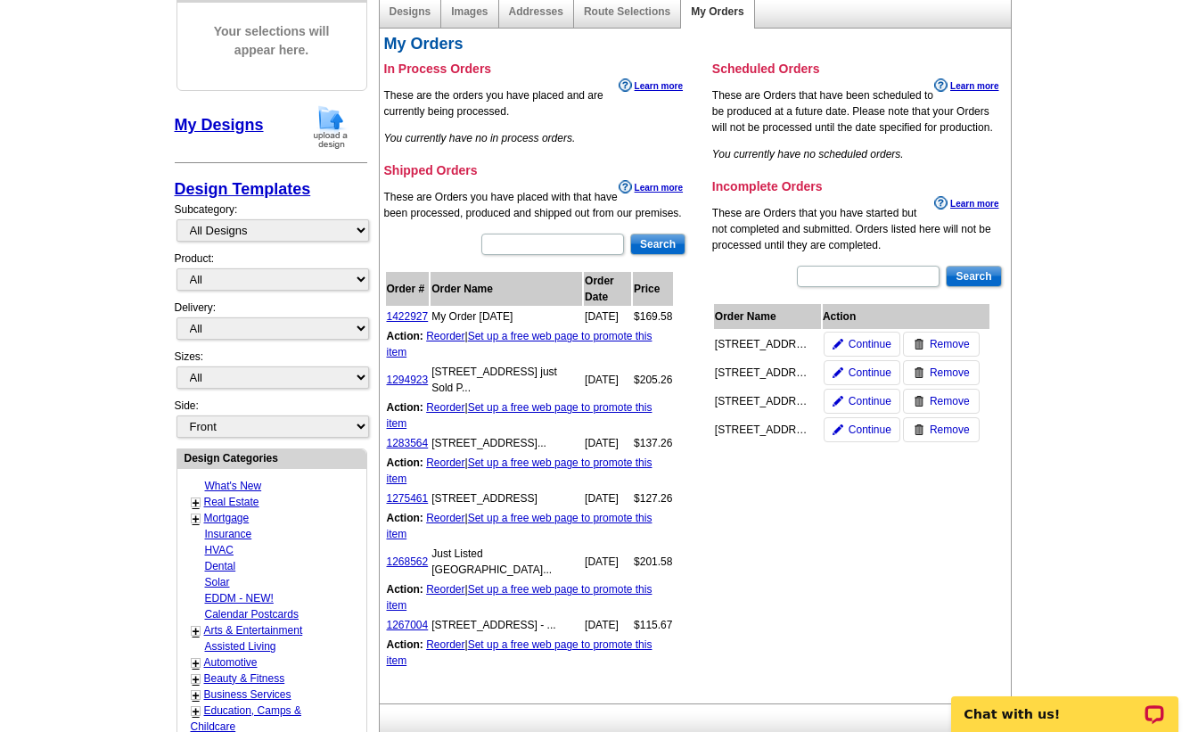
scroll to position [0, 0]
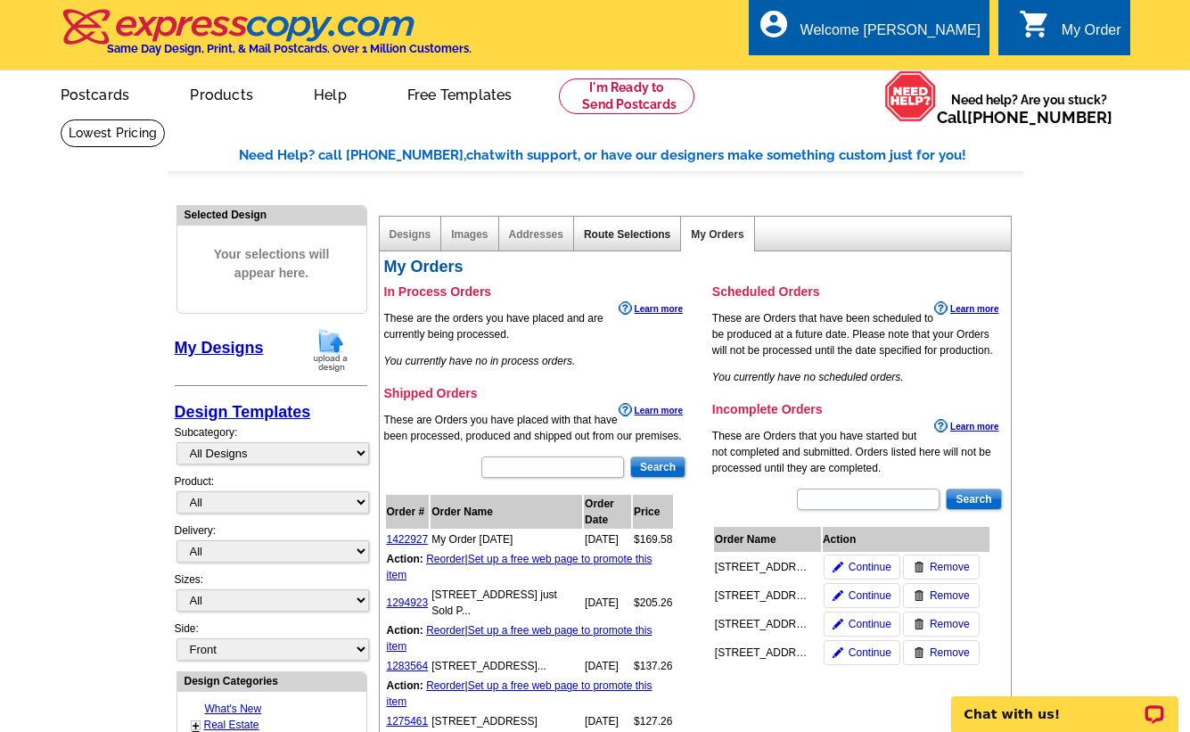
click at [618, 231] on link "Route Selections" at bounding box center [627, 234] width 86 height 12
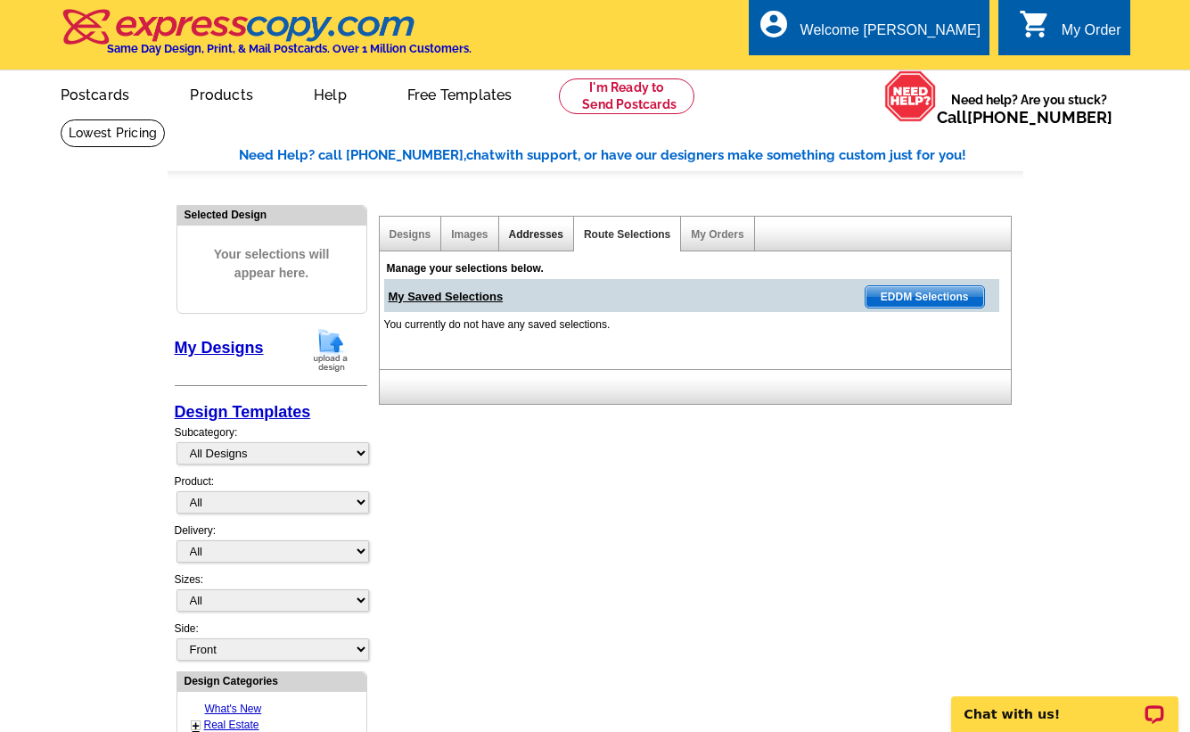
click at [528, 229] on link "Addresses" at bounding box center [536, 234] width 54 height 12
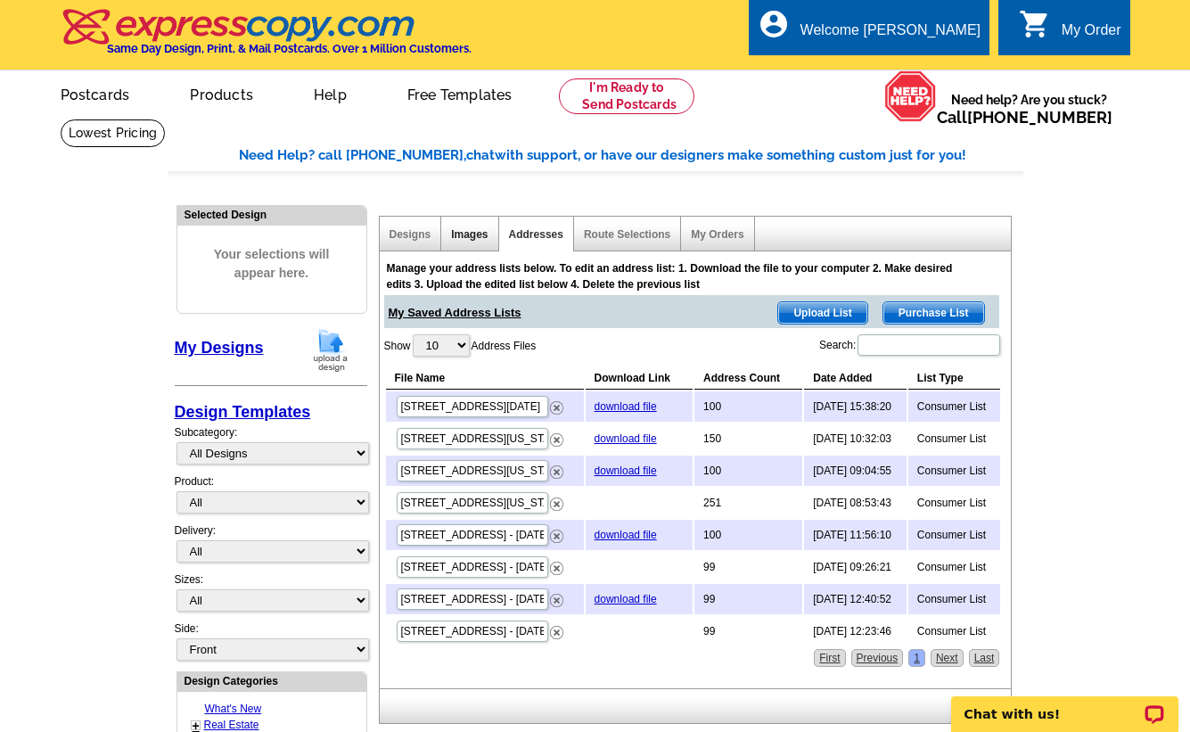
click at [468, 234] on link "Images" at bounding box center [469, 234] width 37 height 12
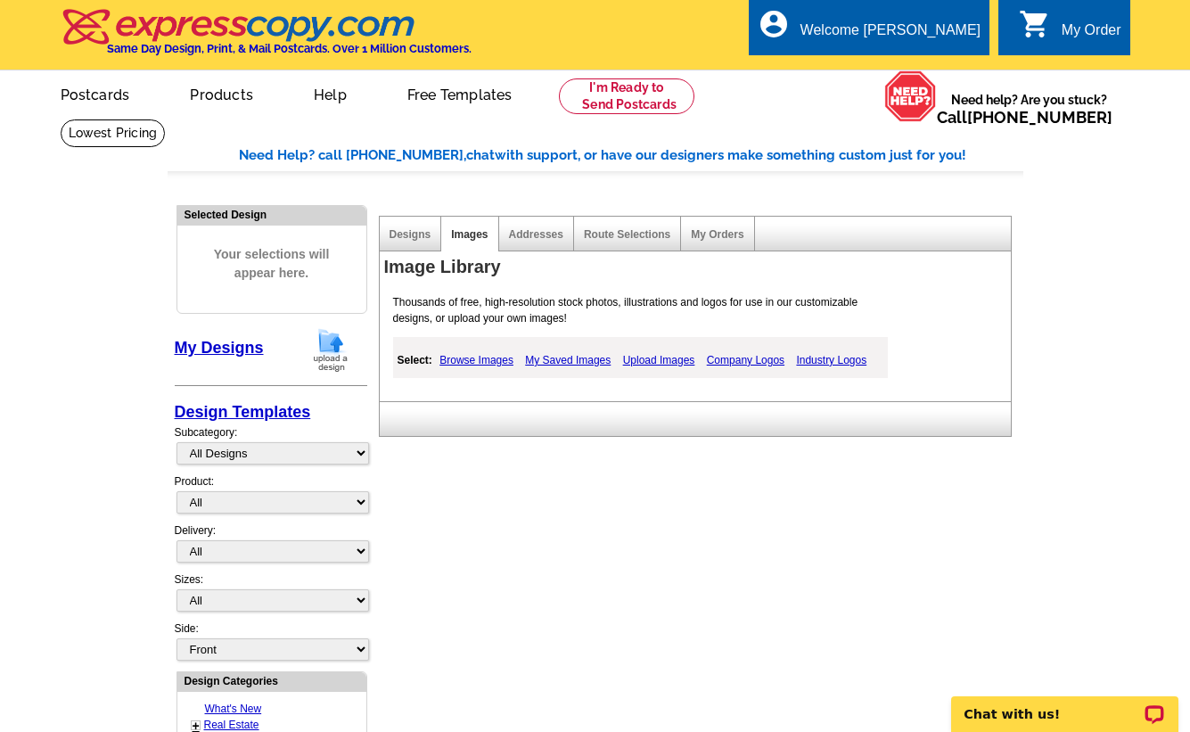
click at [561, 356] on link "My Saved Images" at bounding box center [567, 359] width 94 height 21
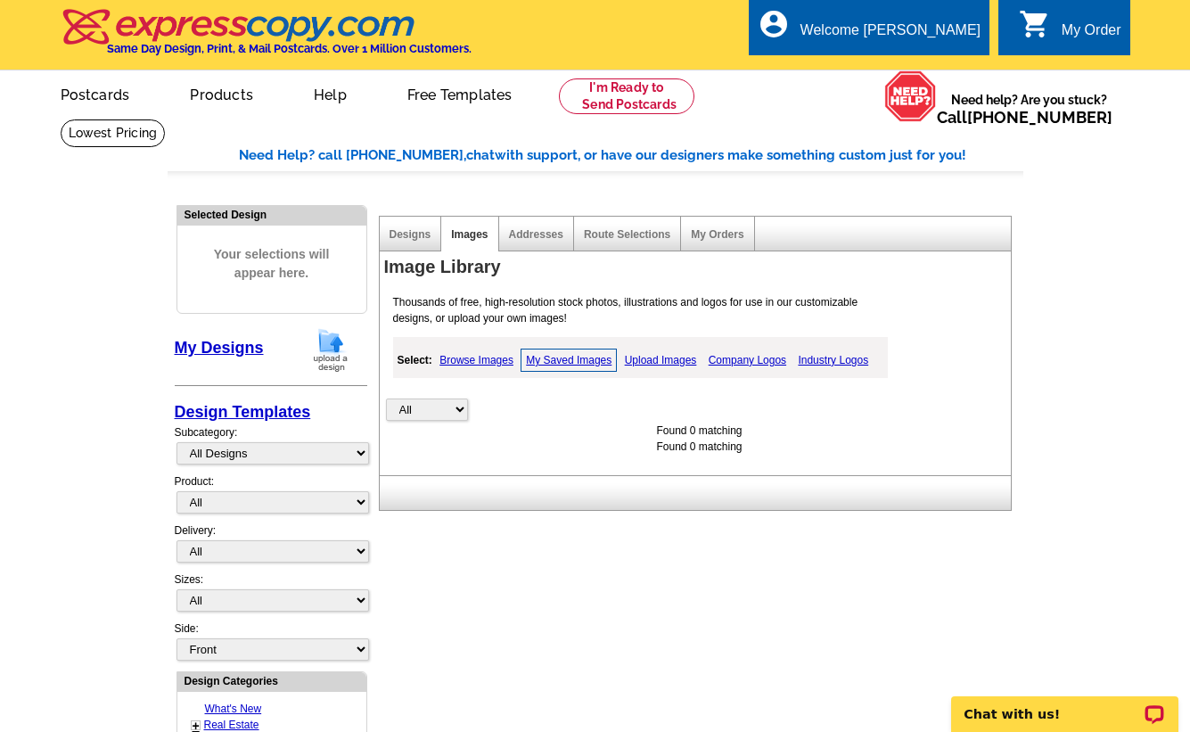
click at [481, 358] on link "Browse Images" at bounding box center [476, 359] width 83 height 21
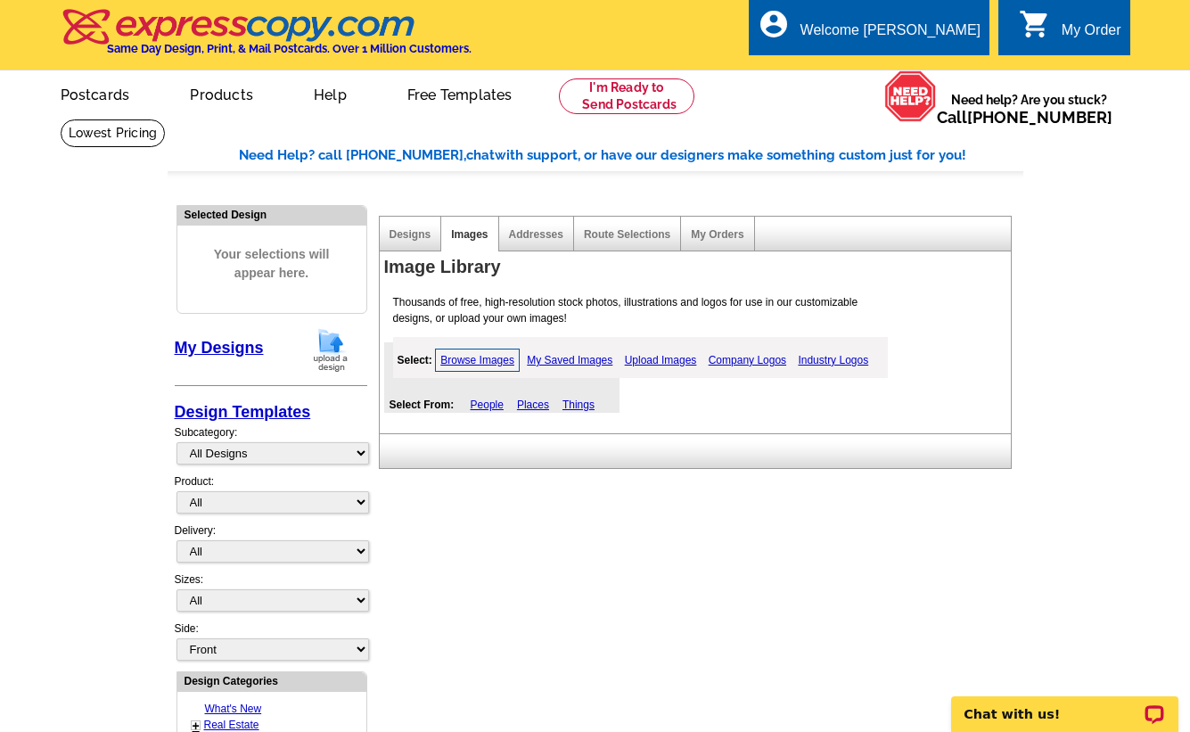
click at [753, 358] on link "Company Logos" at bounding box center [747, 359] width 86 height 21
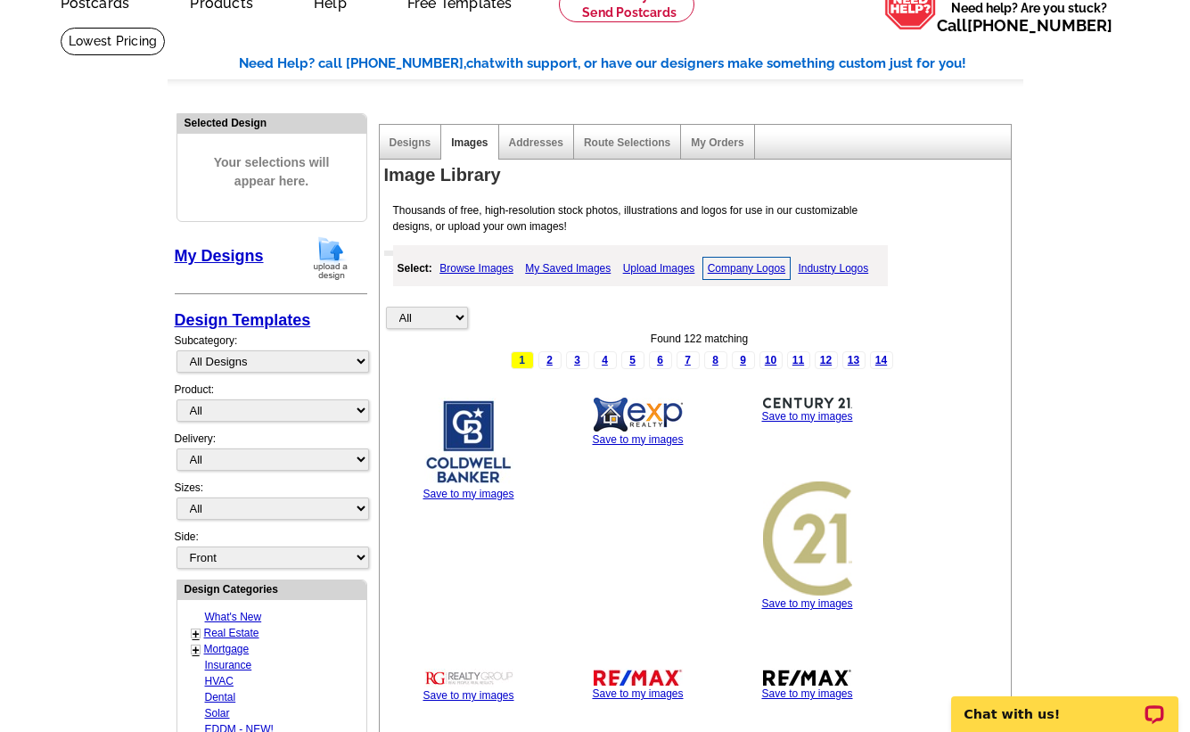
scroll to position [95, 0]
